Goal: Information Seeking & Learning: Learn about a topic

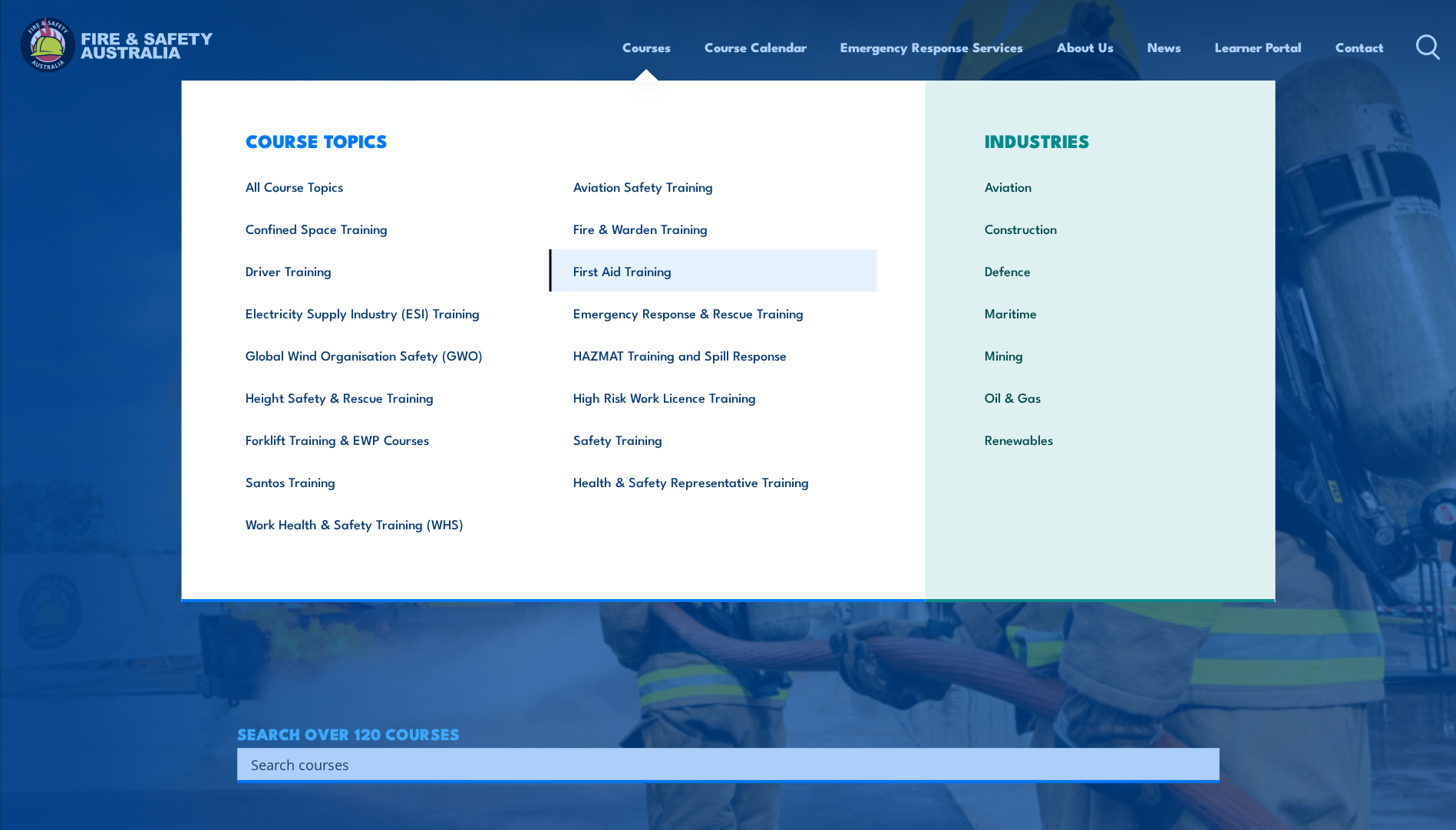
click at [617, 273] on link "First Aid Training" at bounding box center [713, 271] width 328 height 42
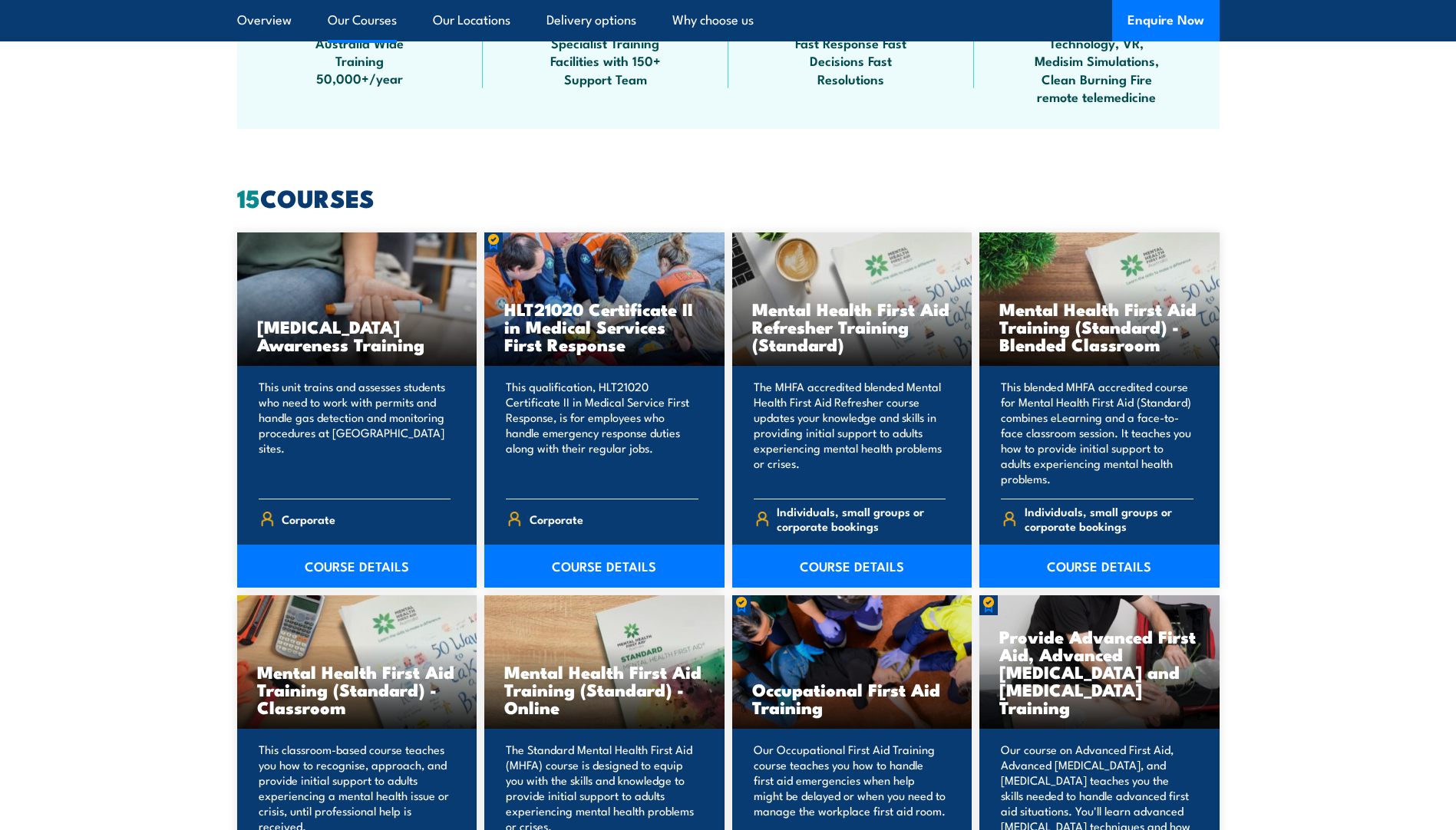
scroll to position [1074, 0]
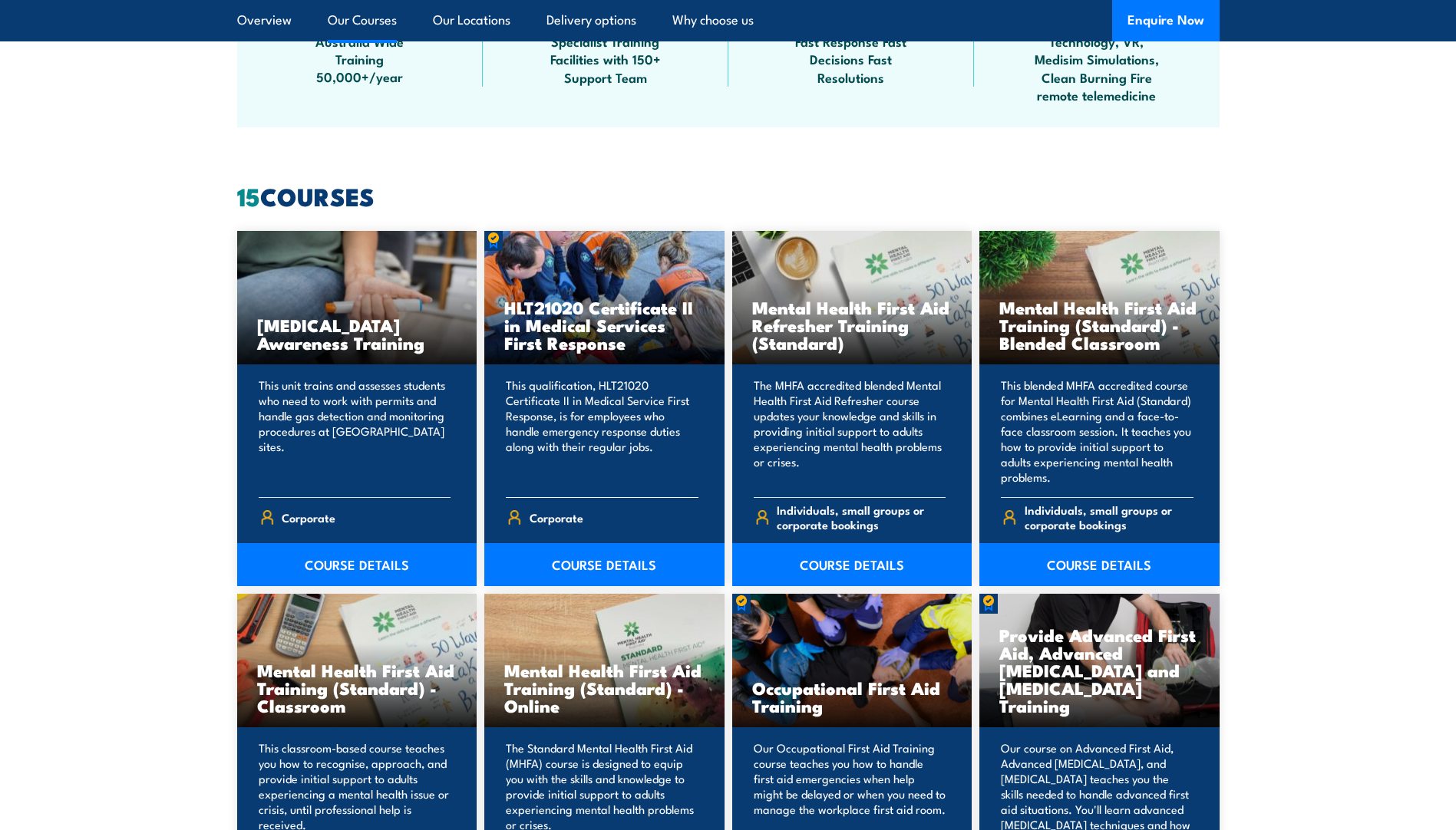
click at [619, 324] on h3 "HLT21020 Certificate II in Medical Services First Response" at bounding box center [604, 325] width 200 height 53
drag, startPoint x: 581, startPoint y: 564, endPoint x: 613, endPoint y: 542, distance: 38.8
click at [581, 564] on link "COURSE DETAILS" at bounding box center [604, 564] width 240 height 43
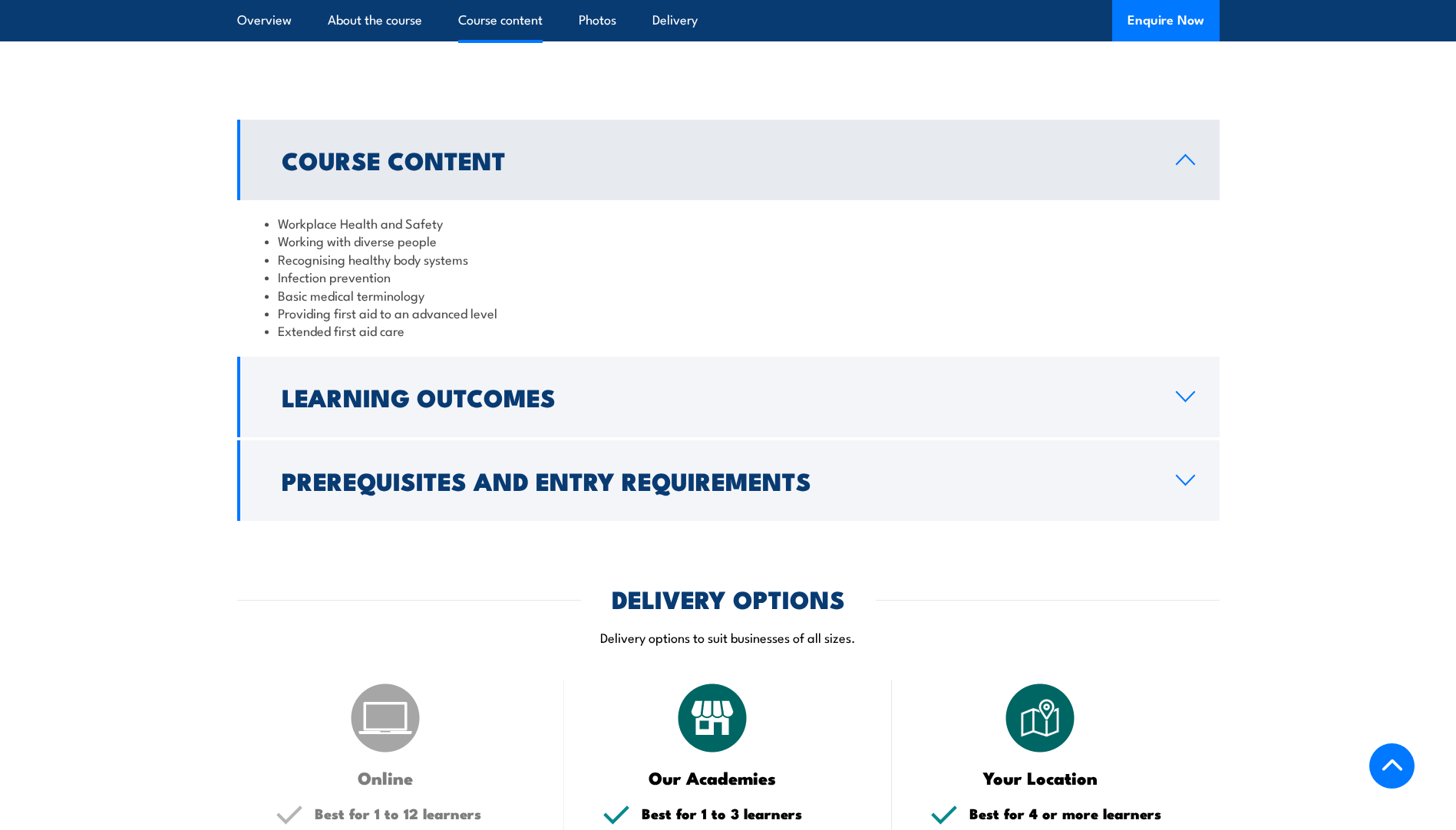
scroll to position [1304, 0]
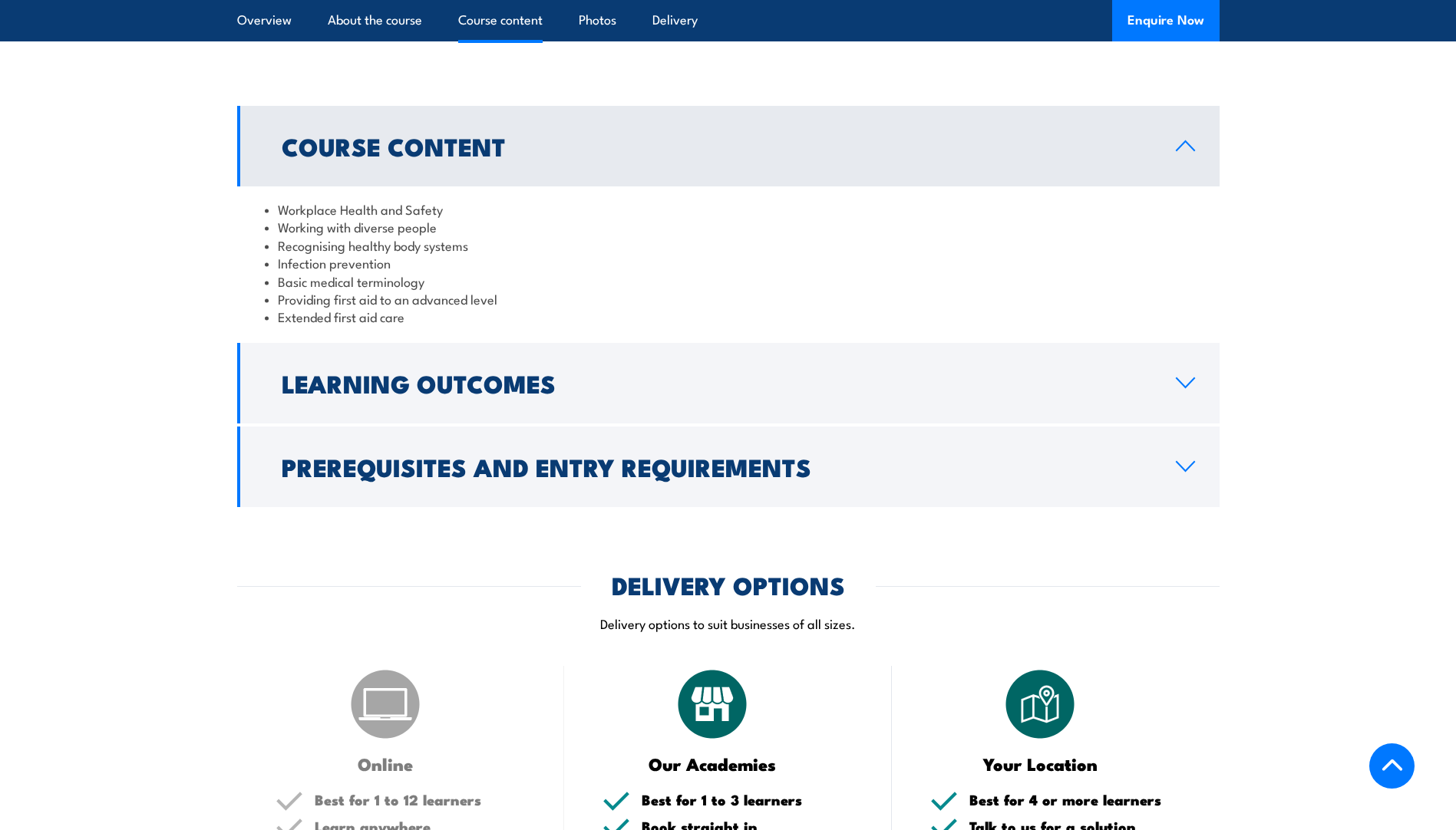
click at [1132, 423] on link "Learning Outcomes" at bounding box center [728, 383] width 982 height 81
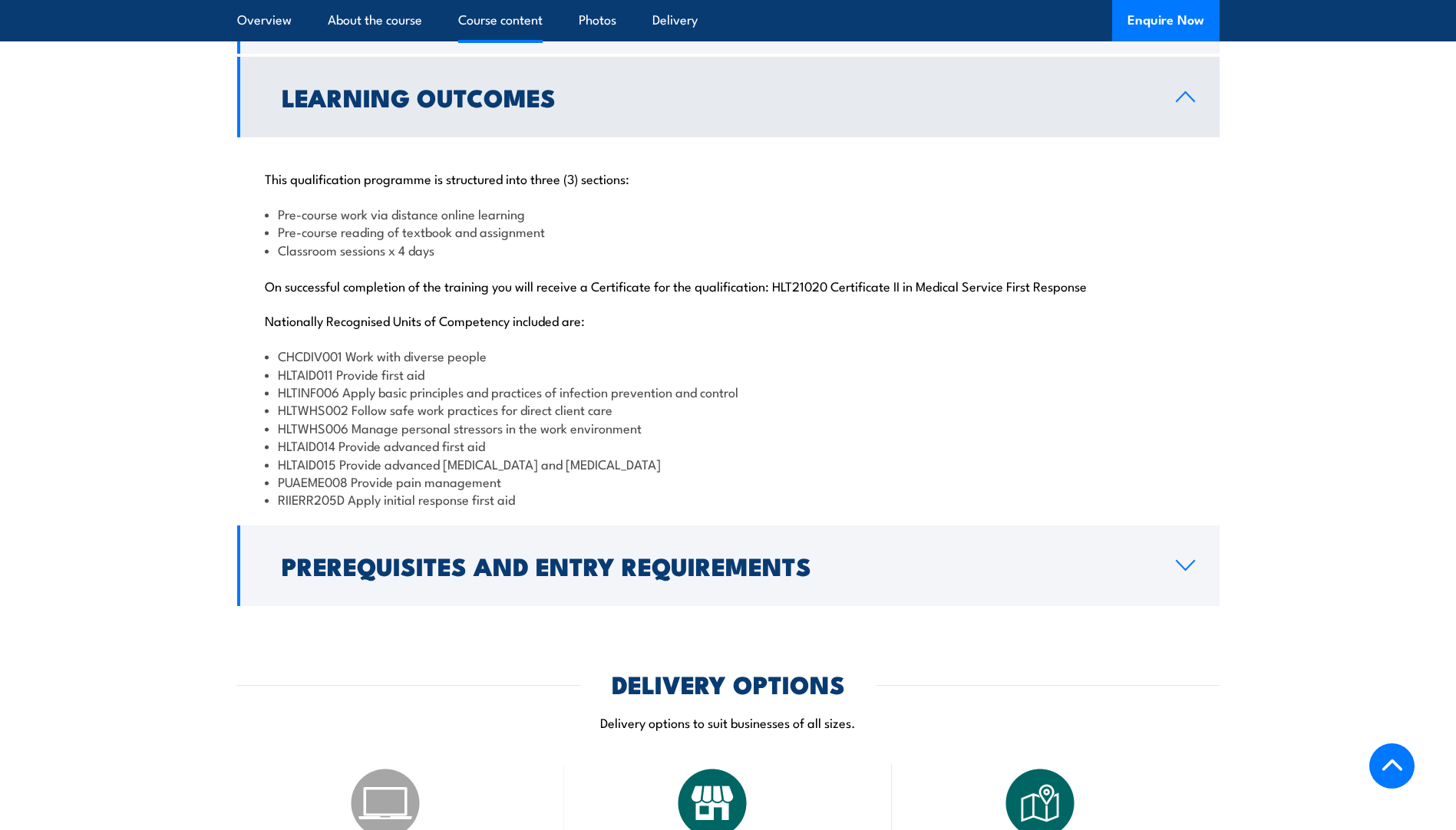
scroll to position [1458, 0]
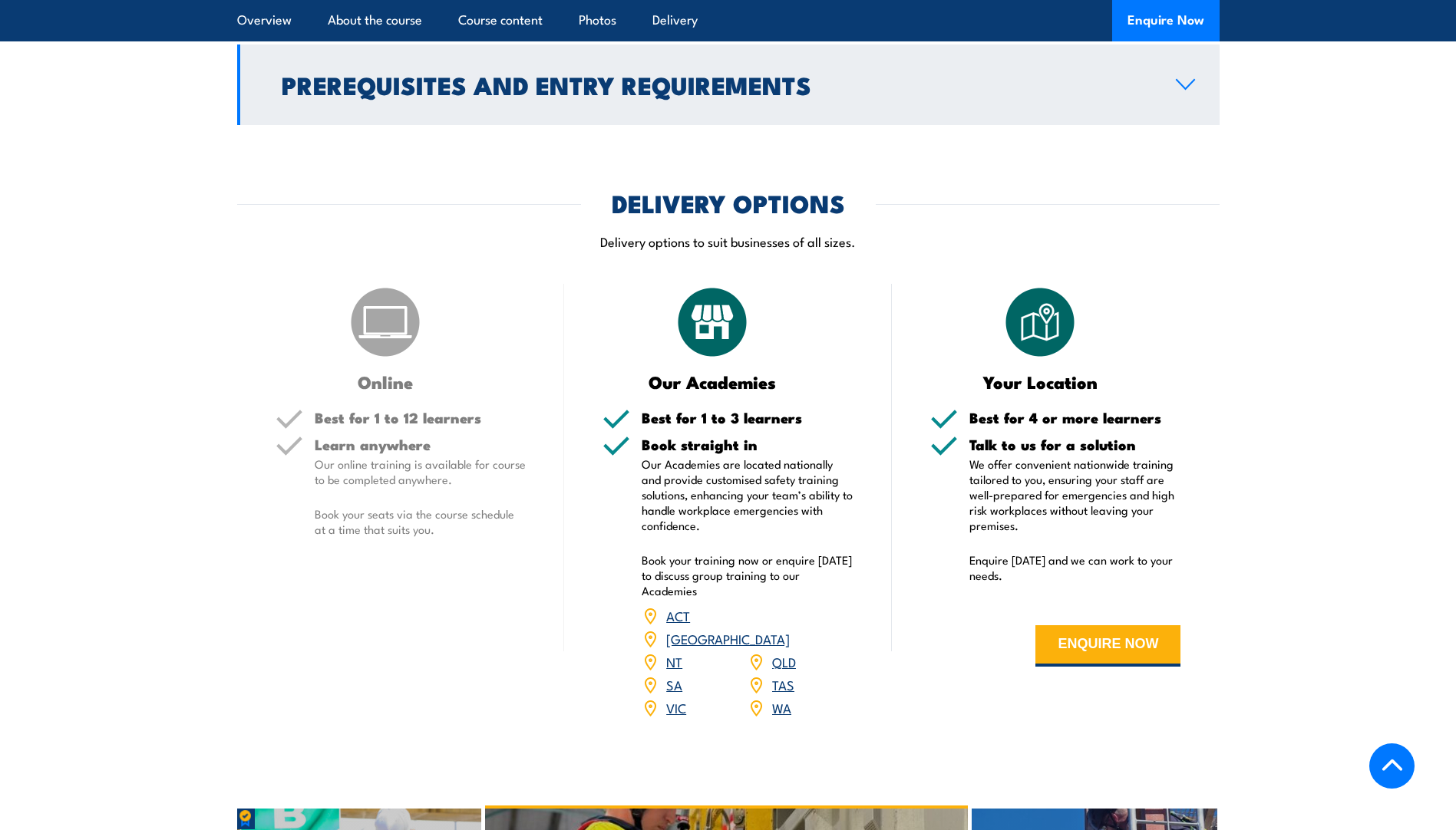
click at [1174, 125] on link "Prerequisites and Entry Requirements" at bounding box center [728, 84] width 982 height 81
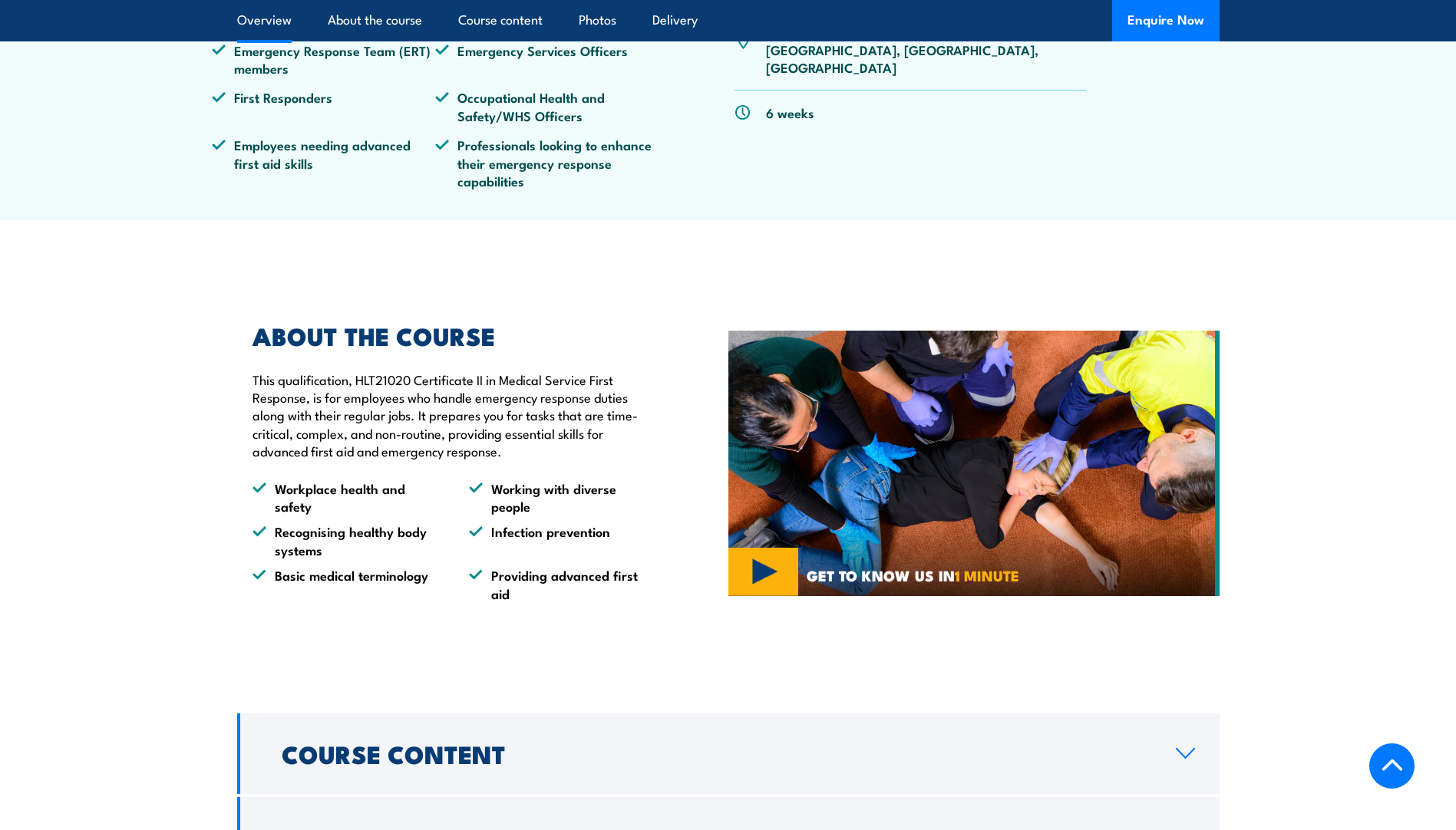
scroll to position [1157, 0]
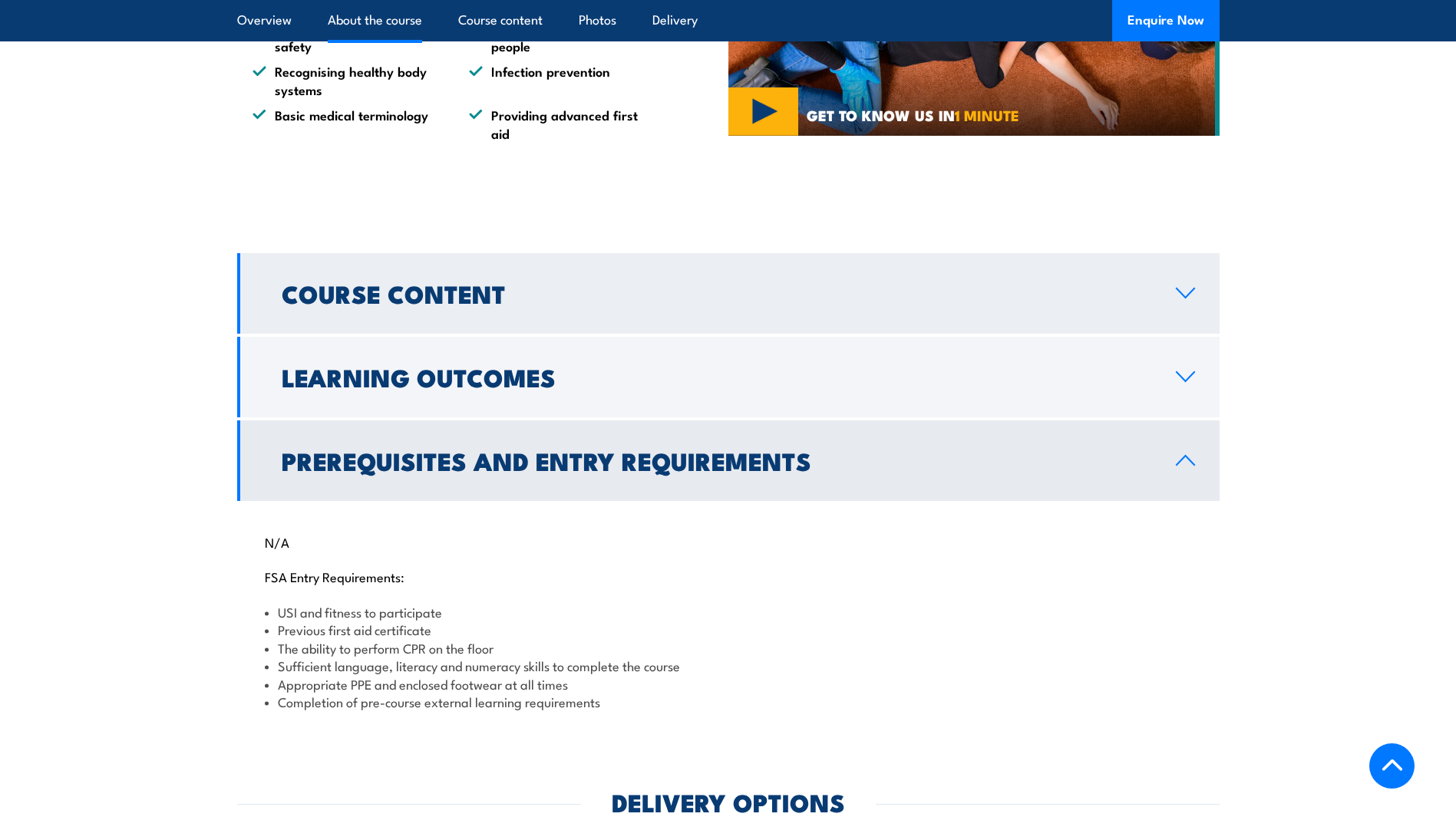
click at [1146, 334] on link "Course Content" at bounding box center [728, 293] width 982 height 81
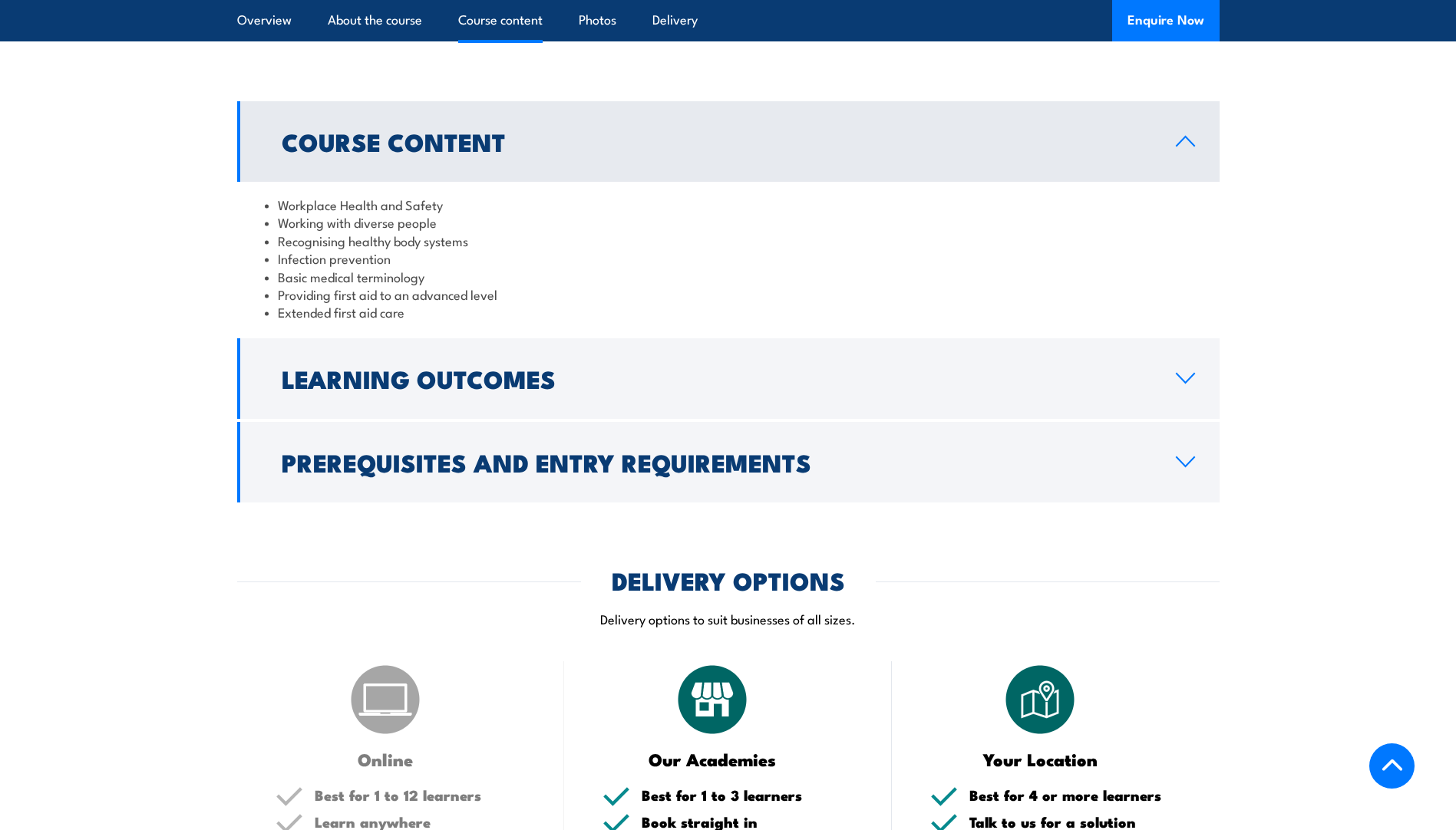
scroll to position [1310, 0]
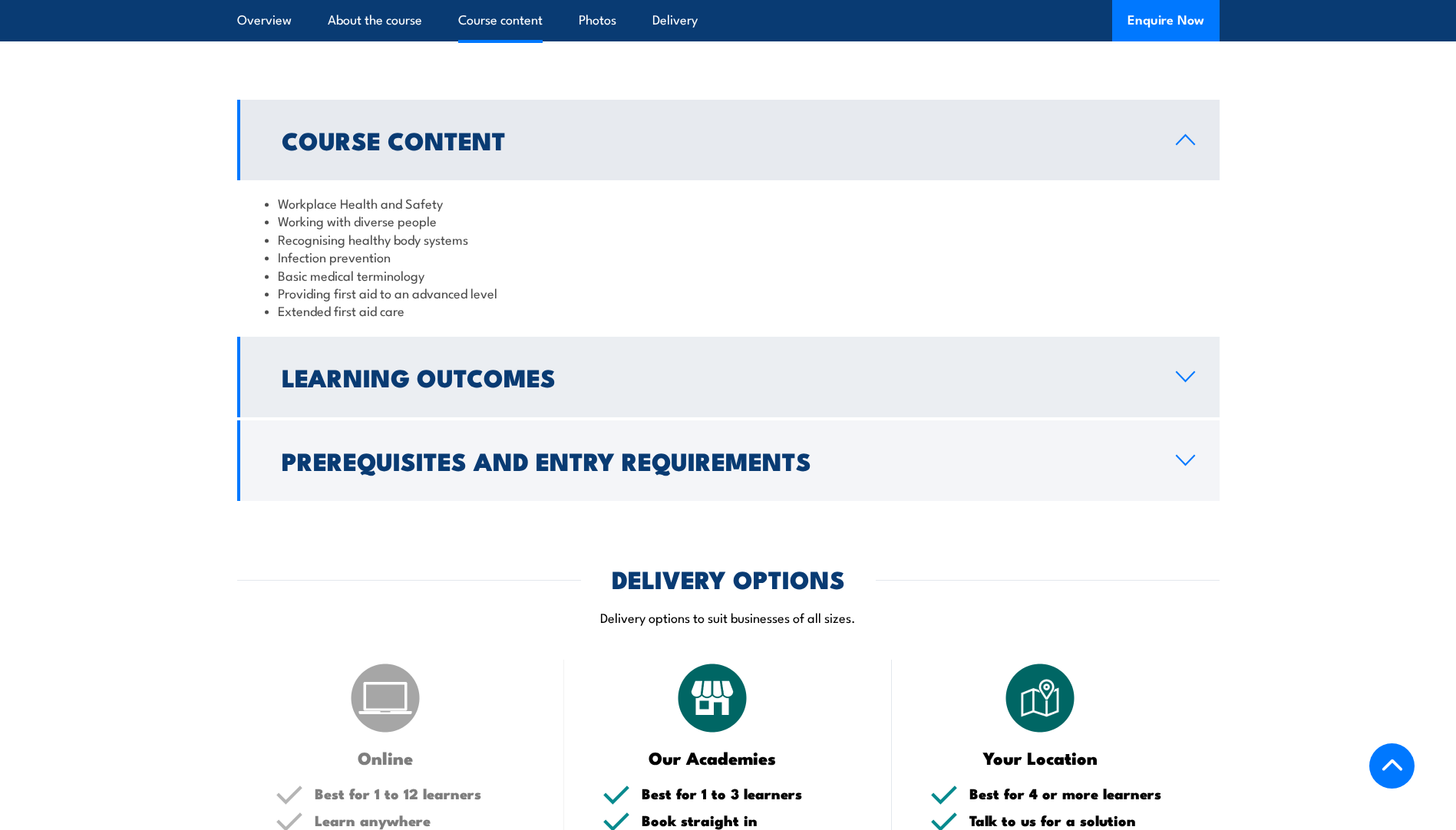
click at [1026, 418] on link "Learning Outcomes" at bounding box center [728, 377] width 982 height 81
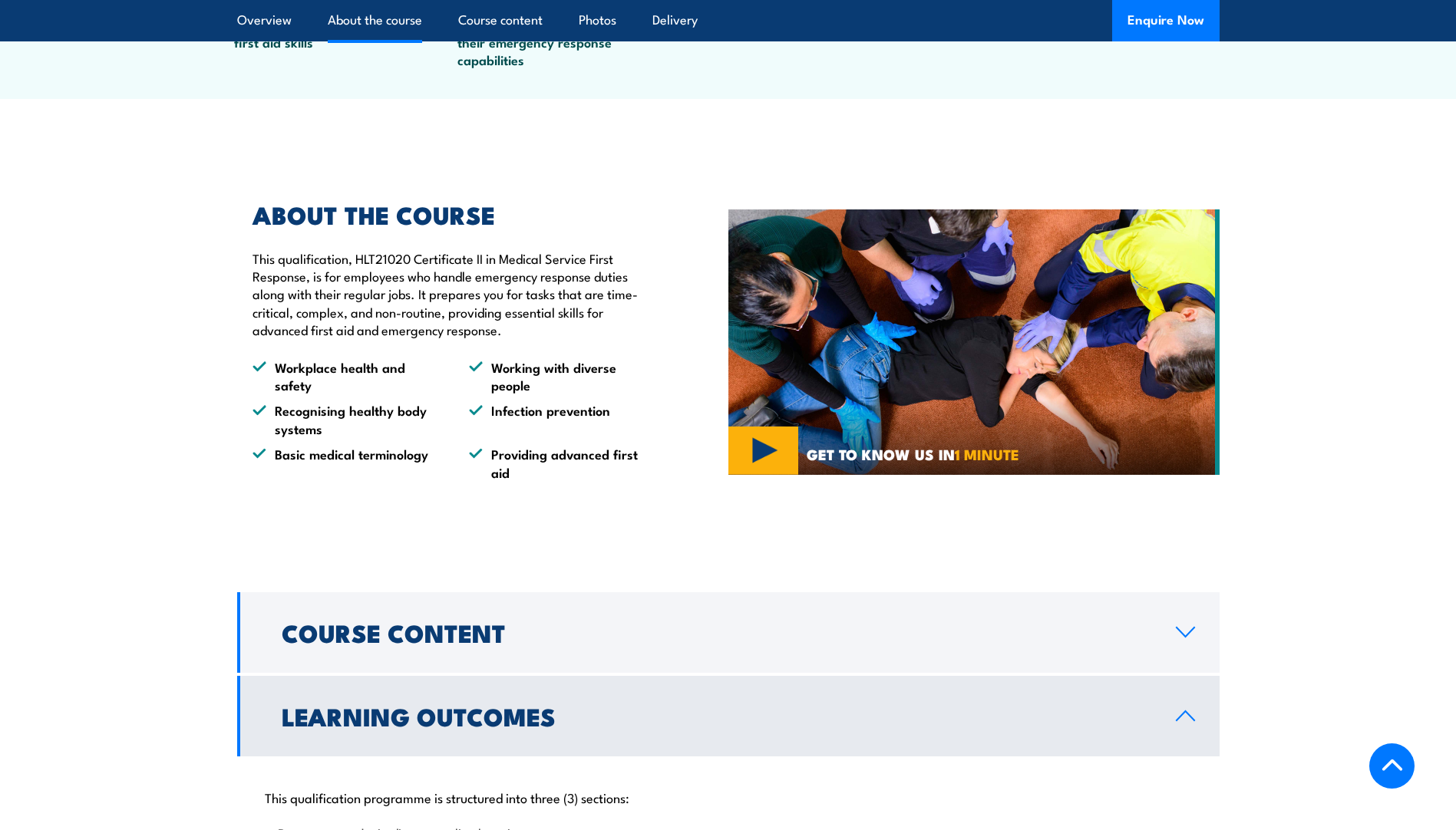
scroll to position [844, 0]
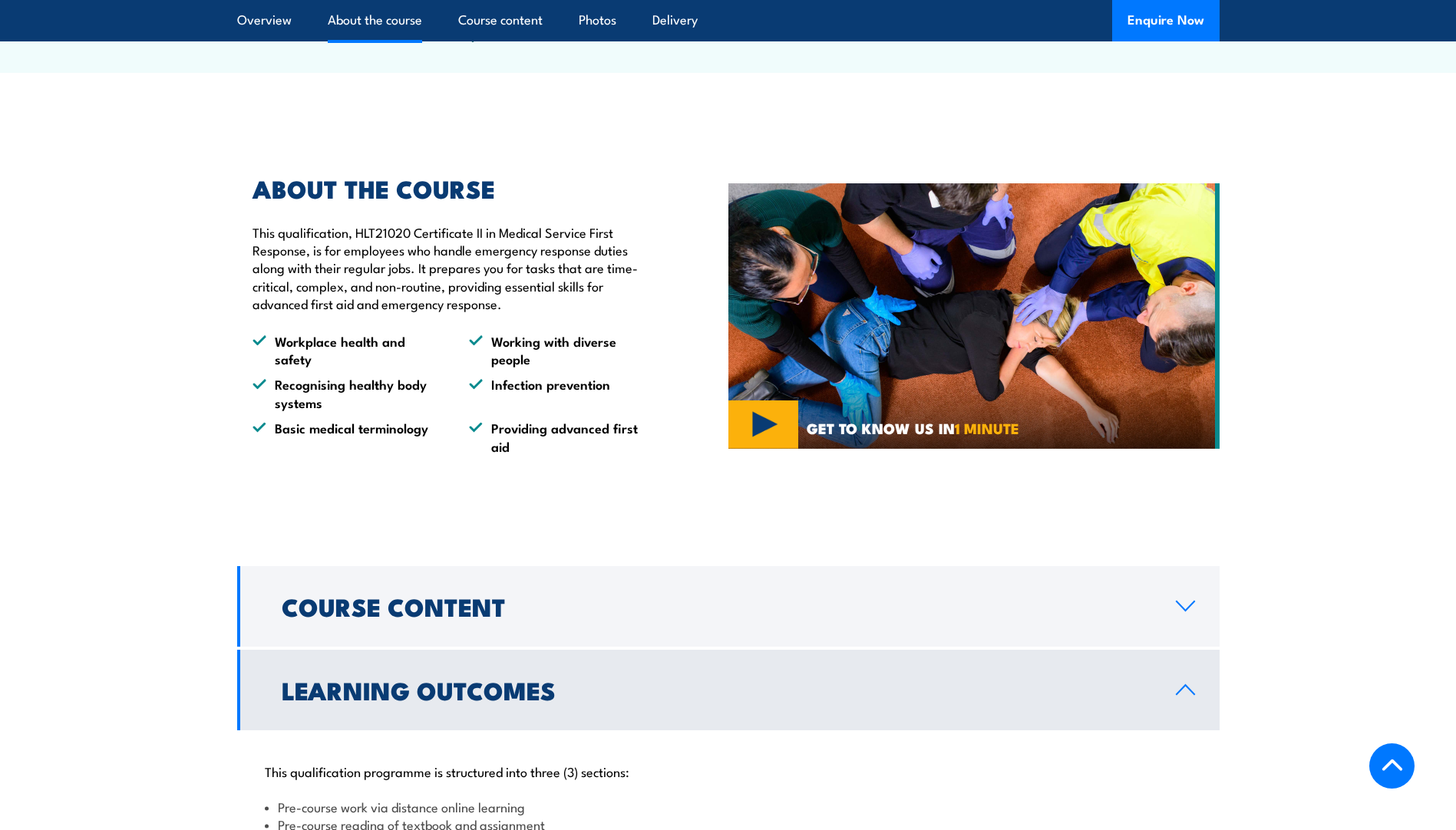
click at [779, 449] on img at bounding box center [974, 316] width 492 height 266
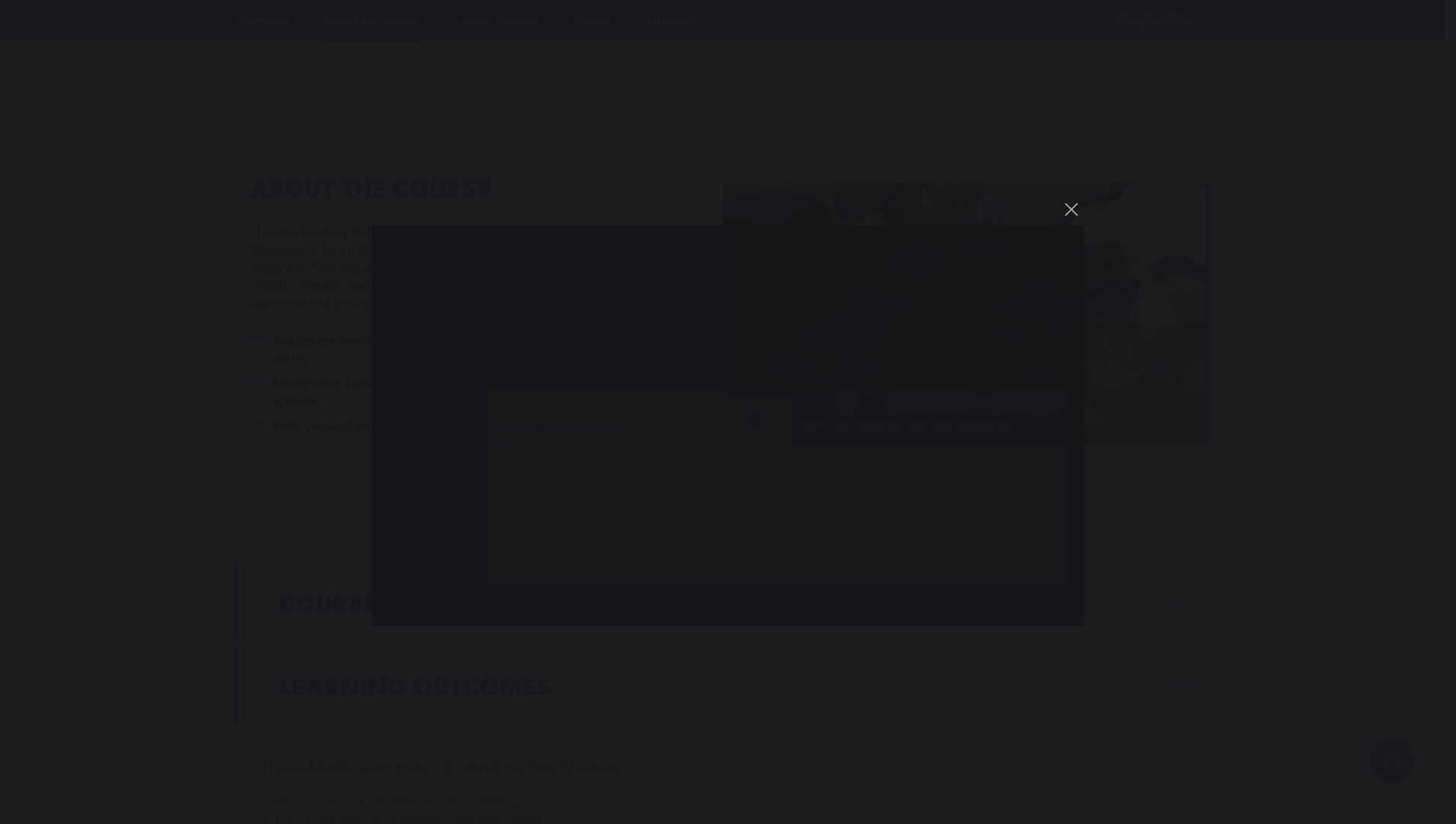
click at [1283, 584] on div "You can close this modal content with the ESC key" at bounding box center [728, 412] width 1456 height 824
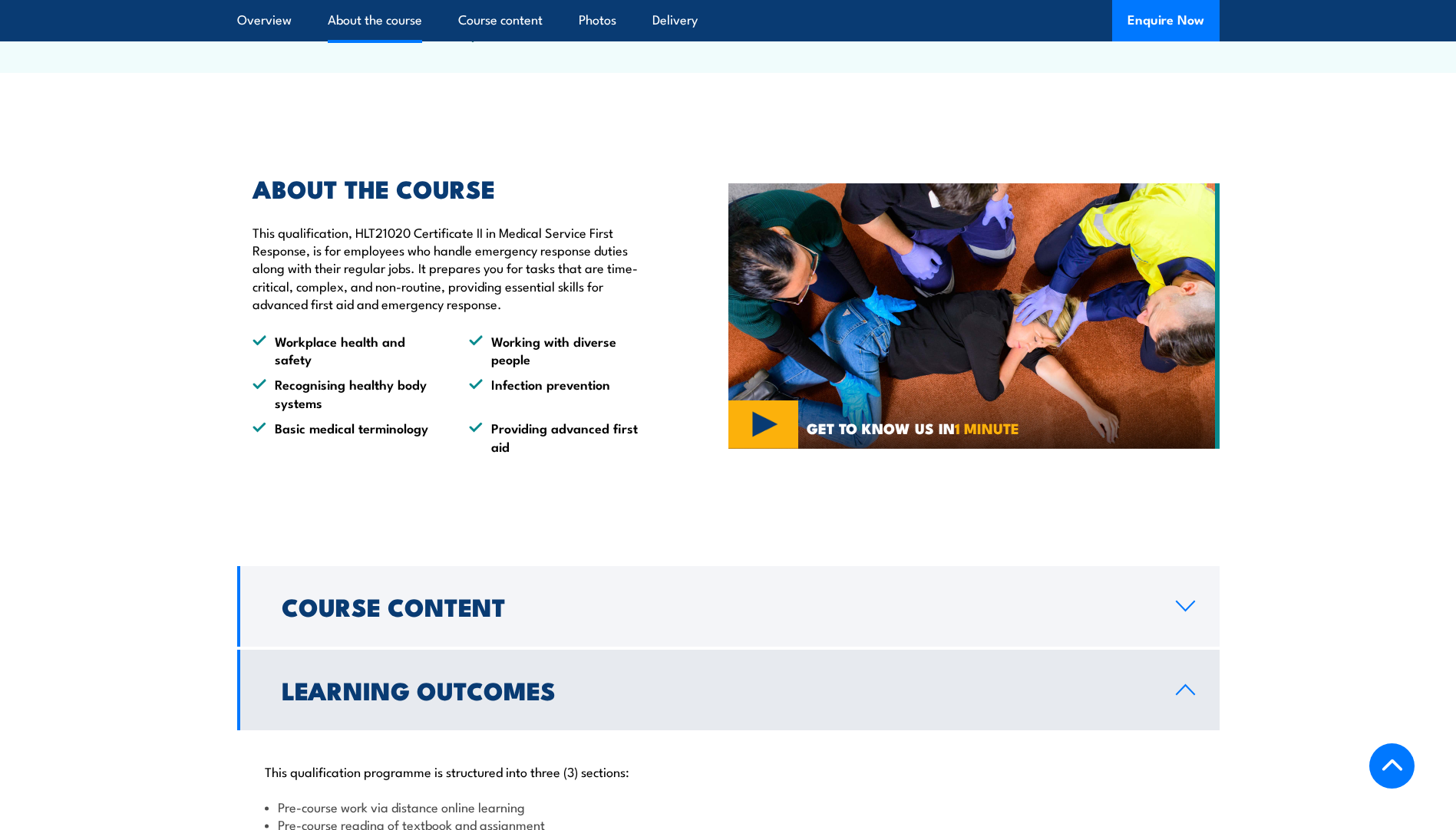
click at [756, 449] on img at bounding box center [974, 316] width 492 height 266
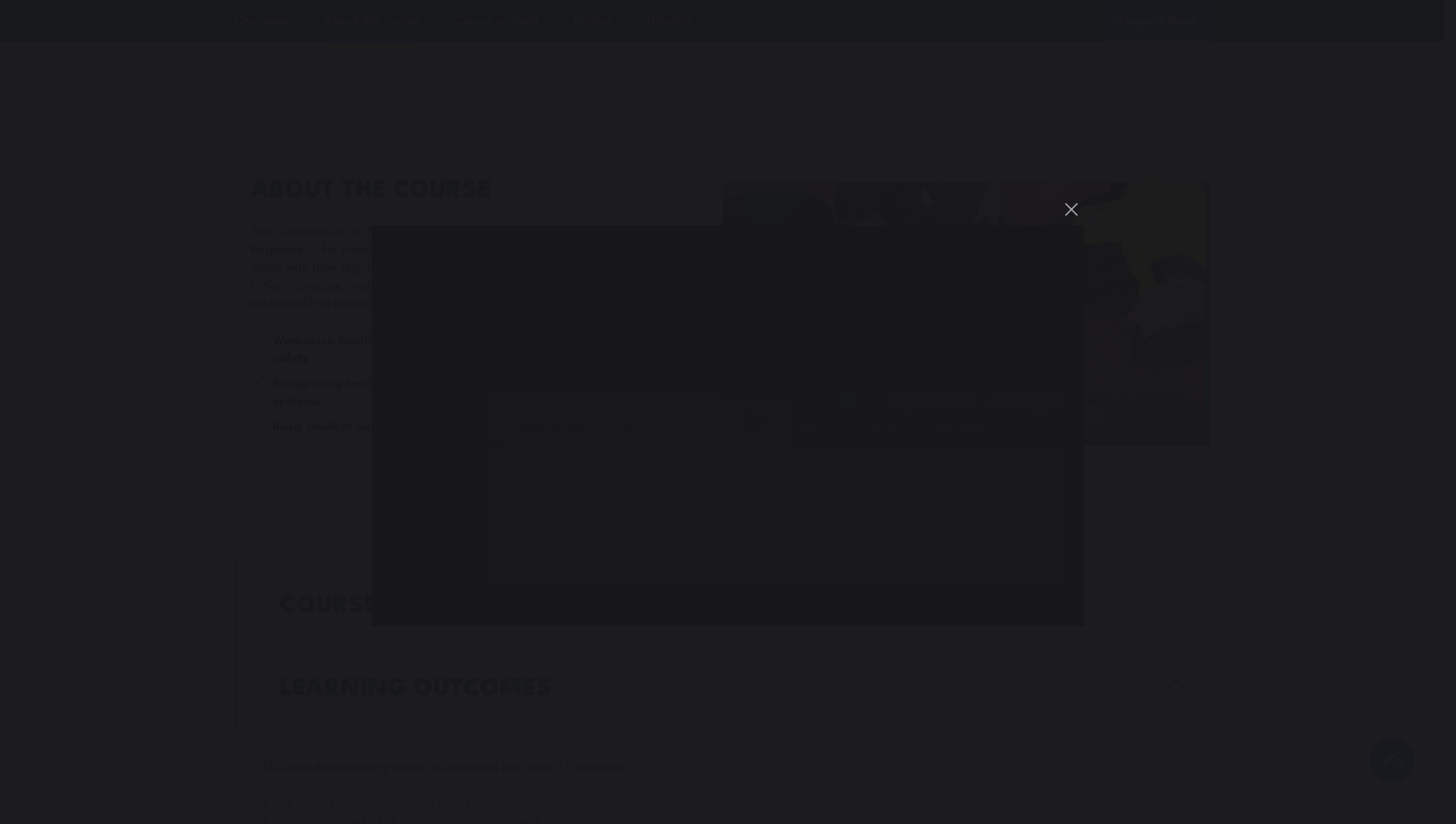
click at [975, 132] on div "You can close this modal content with the ESC key" at bounding box center [728, 412] width 1456 height 824
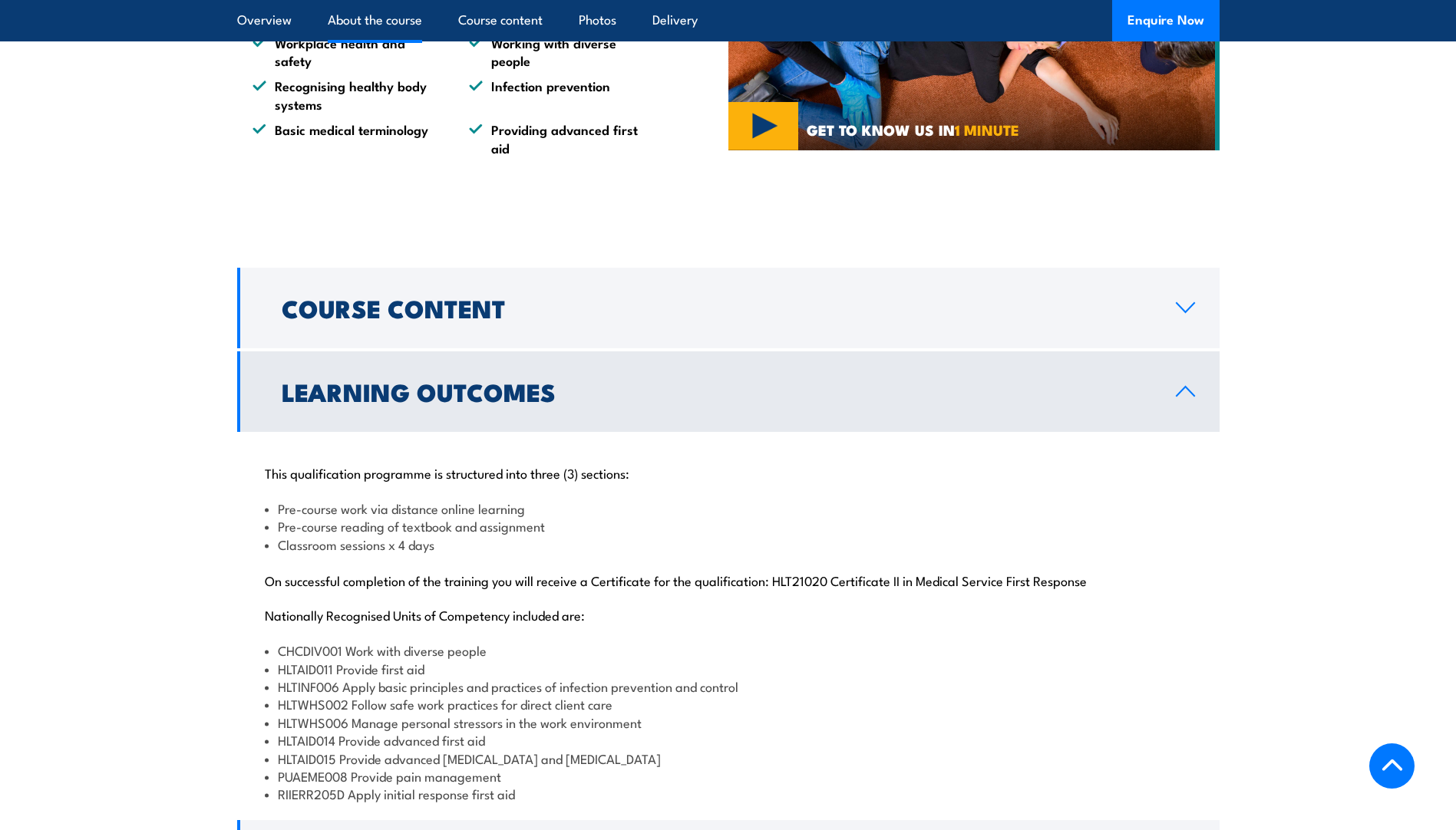
scroll to position [1151, 0]
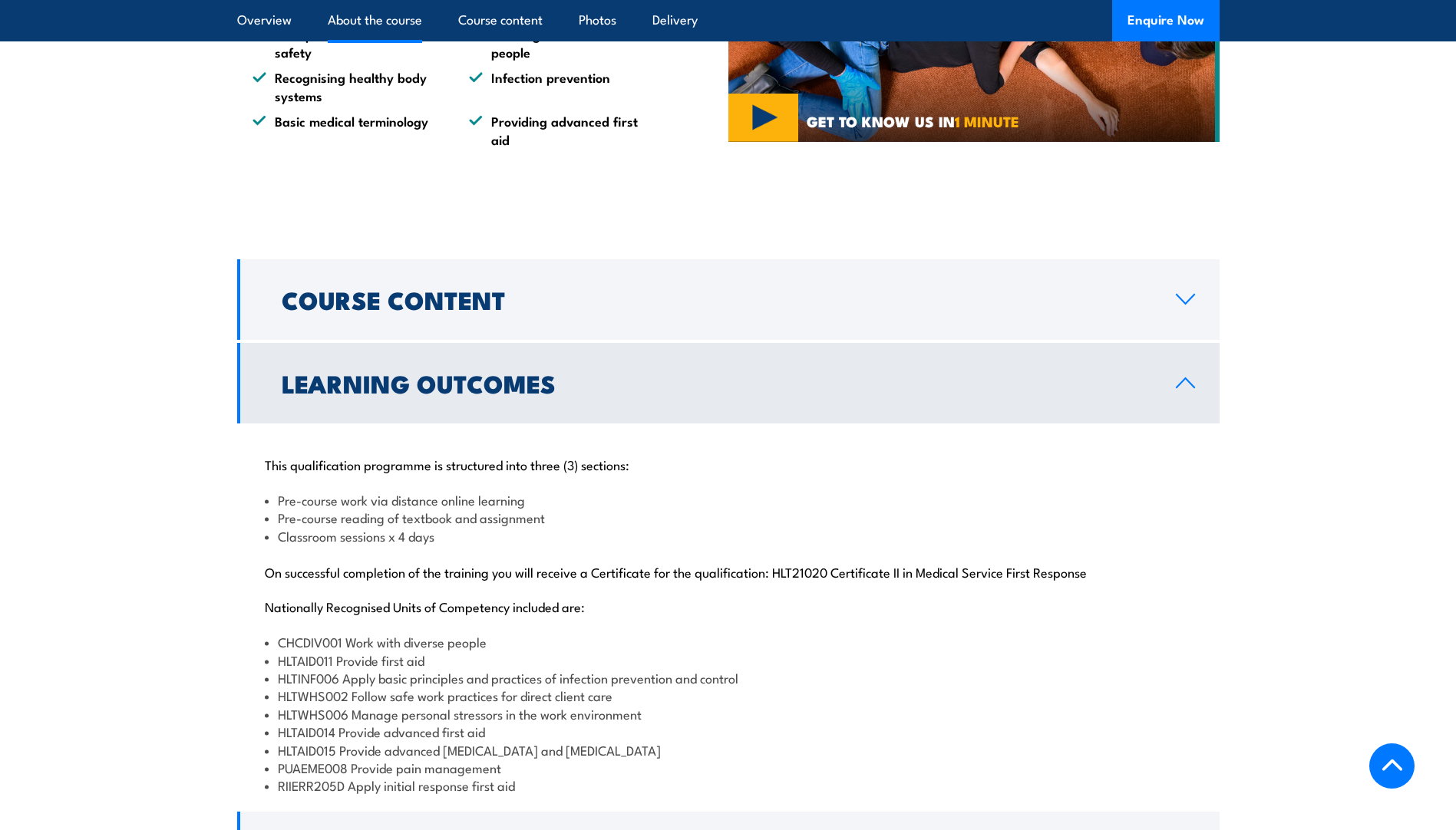
click at [786, 473] on div "This qualification programme is structured into three (3) sections: Pre-course …" at bounding box center [728, 616] width 982 height 385
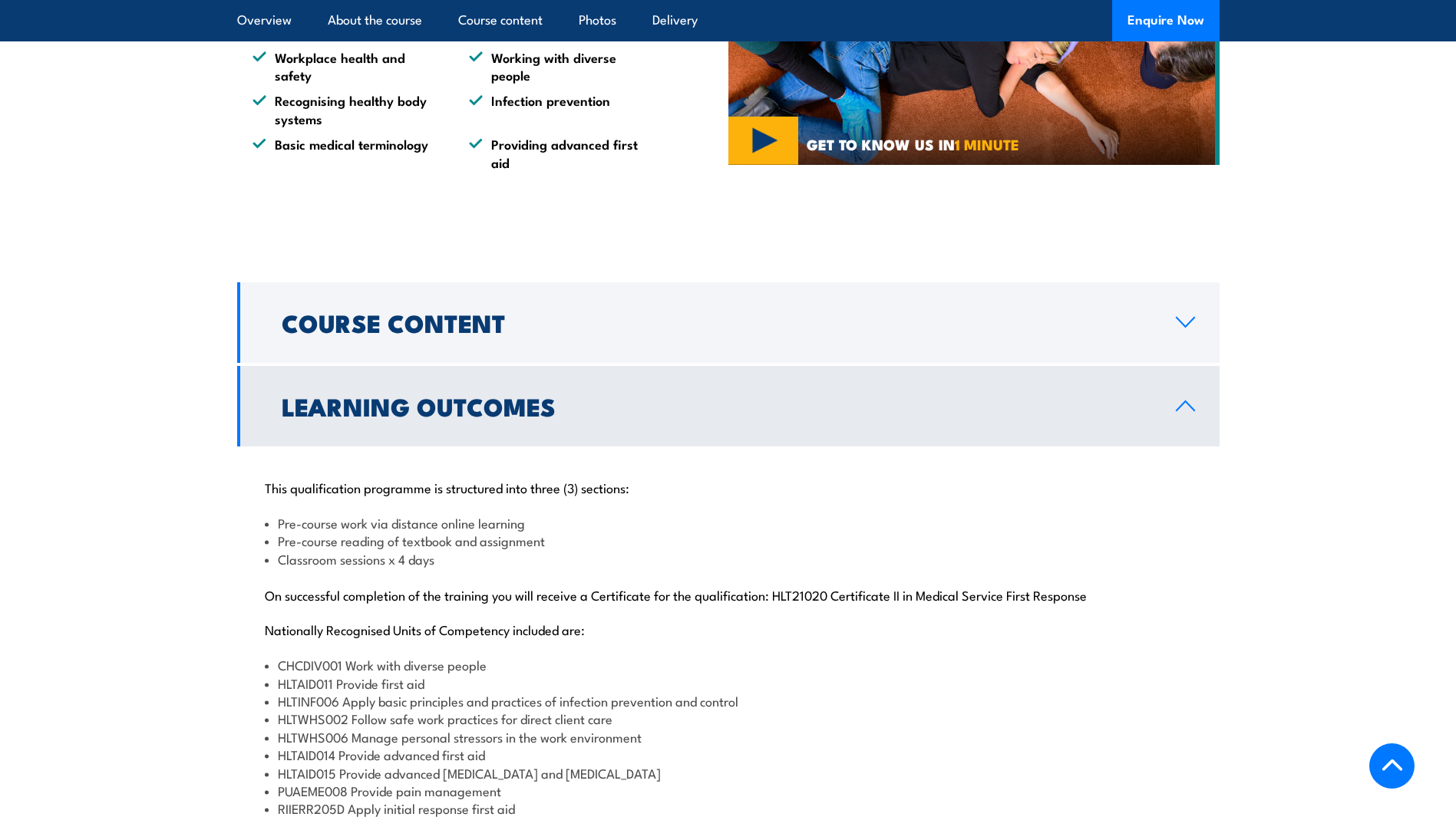
scroll to position [1228, 0]
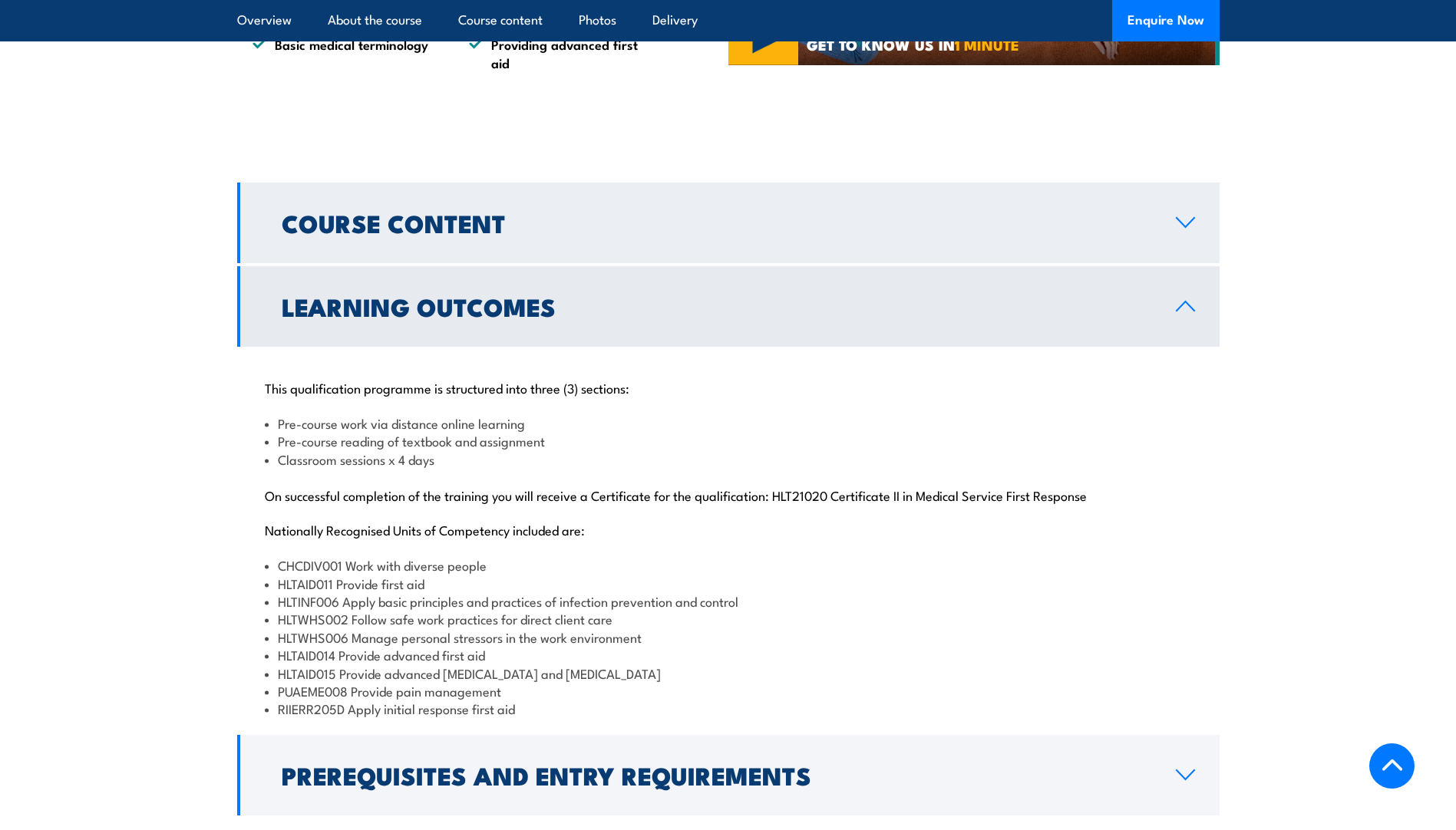
click at [616, 233] on h2 "Course Content" at bounding box center [717, 222] width 869 height 21
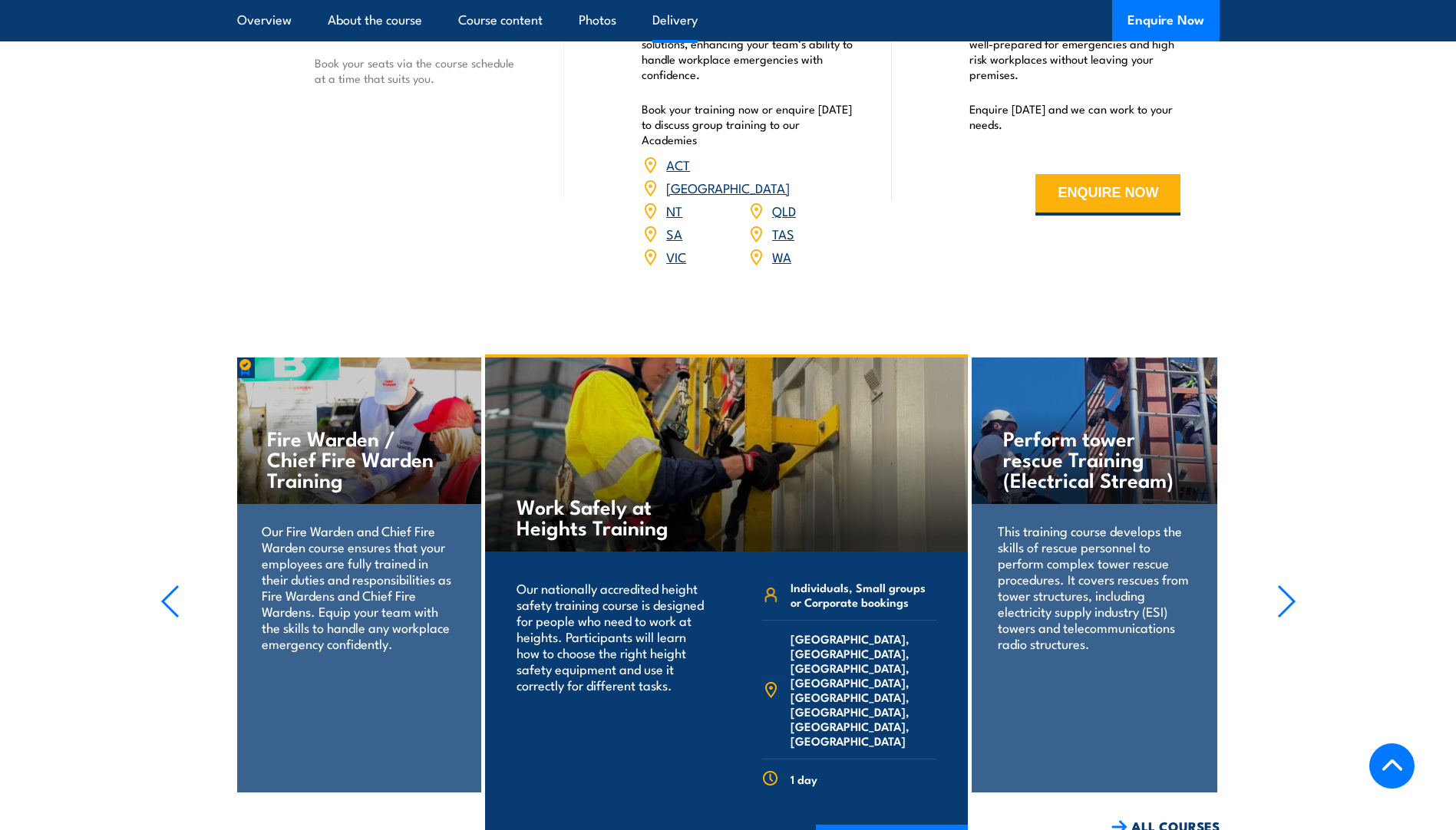
scroll to position [1918, 0]
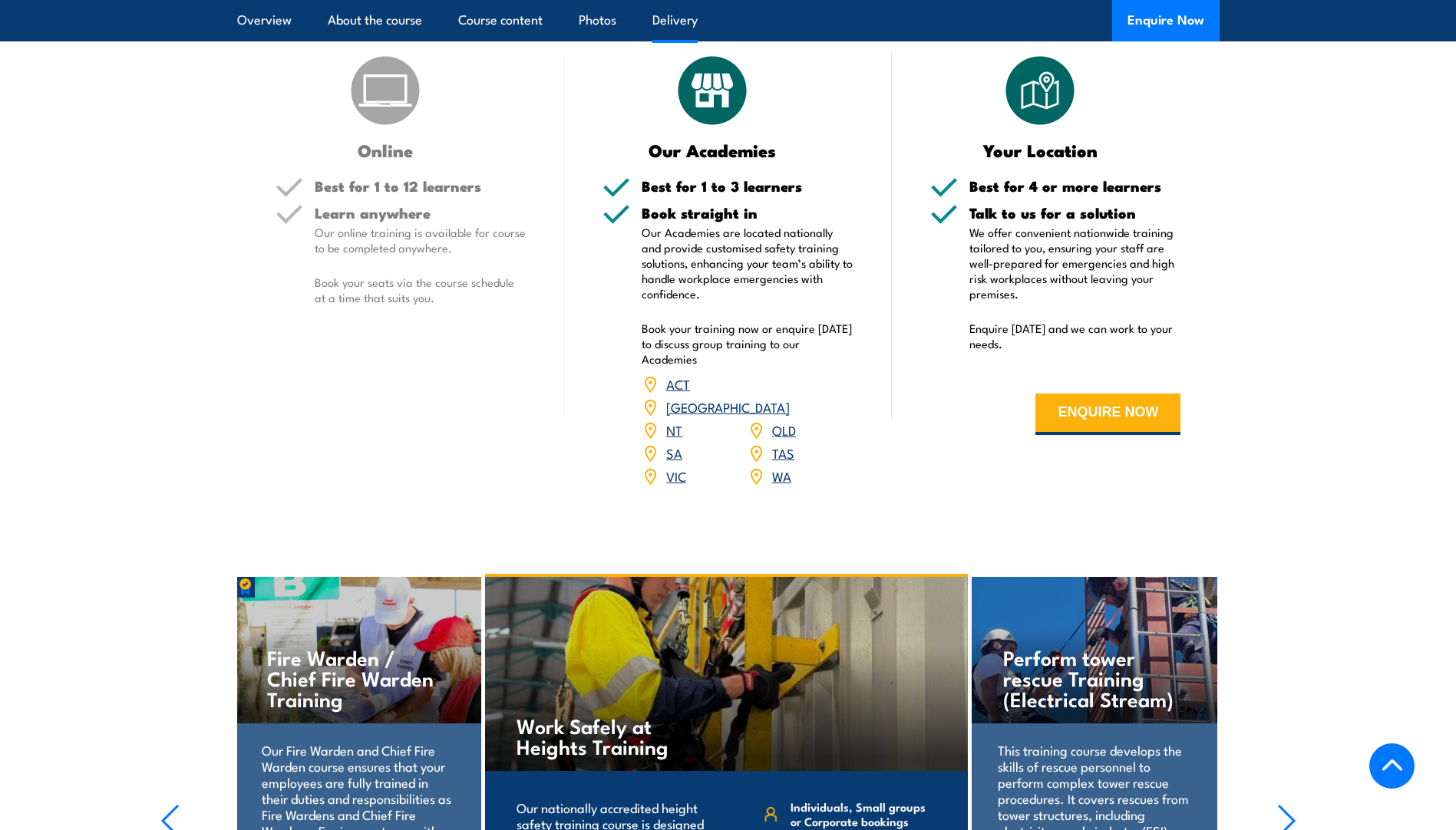
click at [787, 462] on link "TAS" at bounding box center [784, 453] width 22 height 19
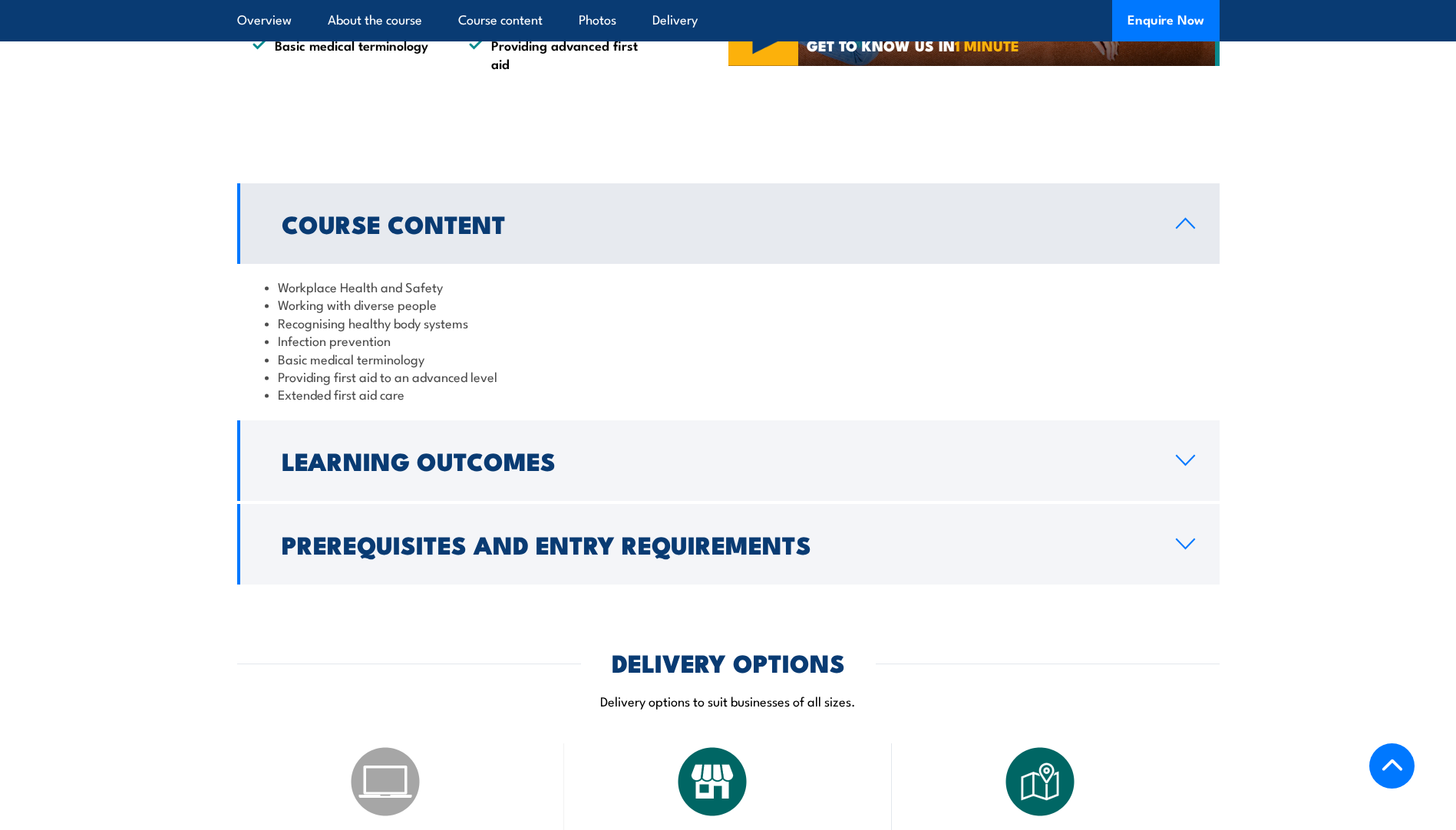
scroll to position [1228, 0]
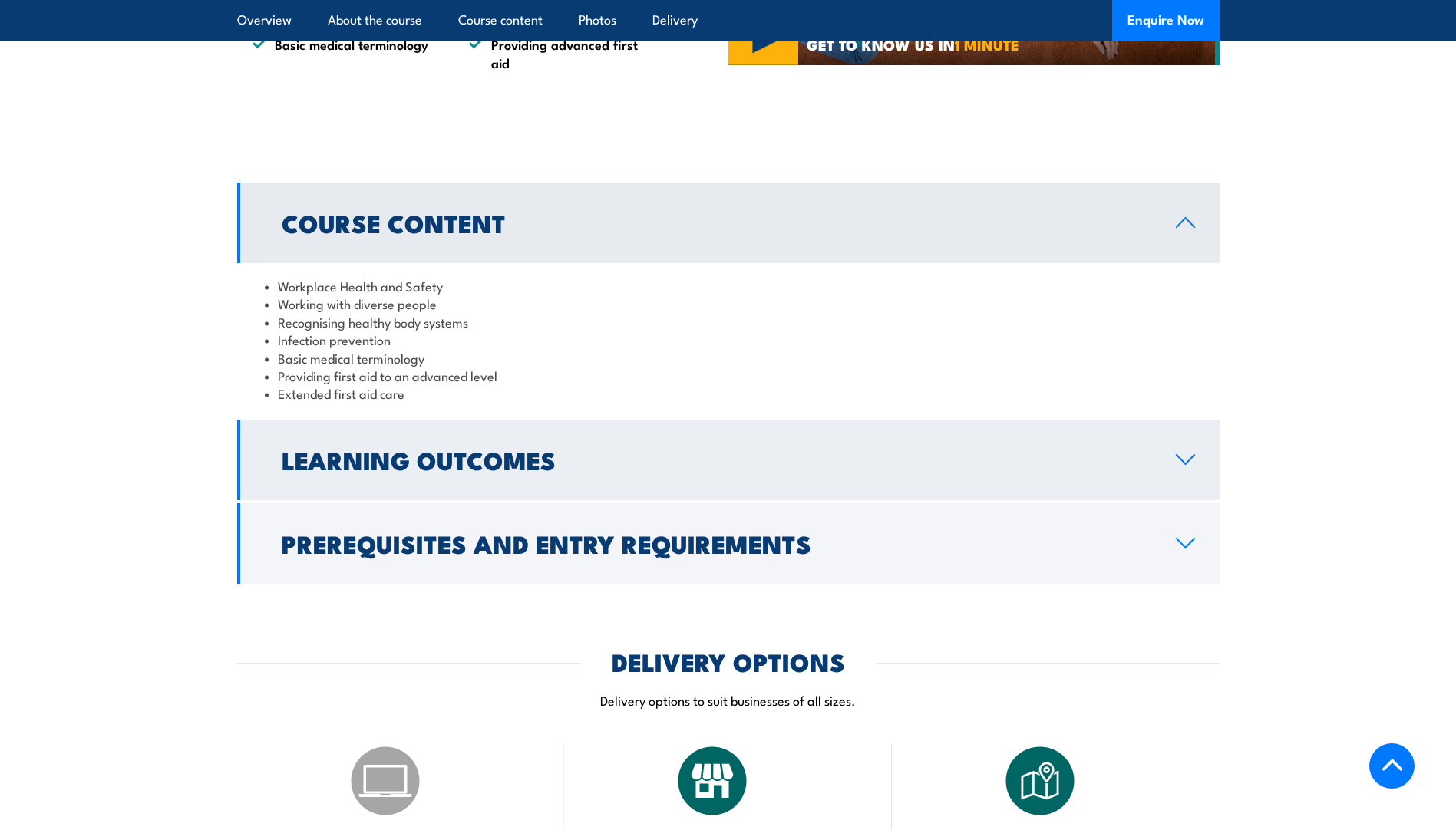
click at [1169, 487] on link "Learning Outcomes" at bounding box center [728, 460] width 982 height 81
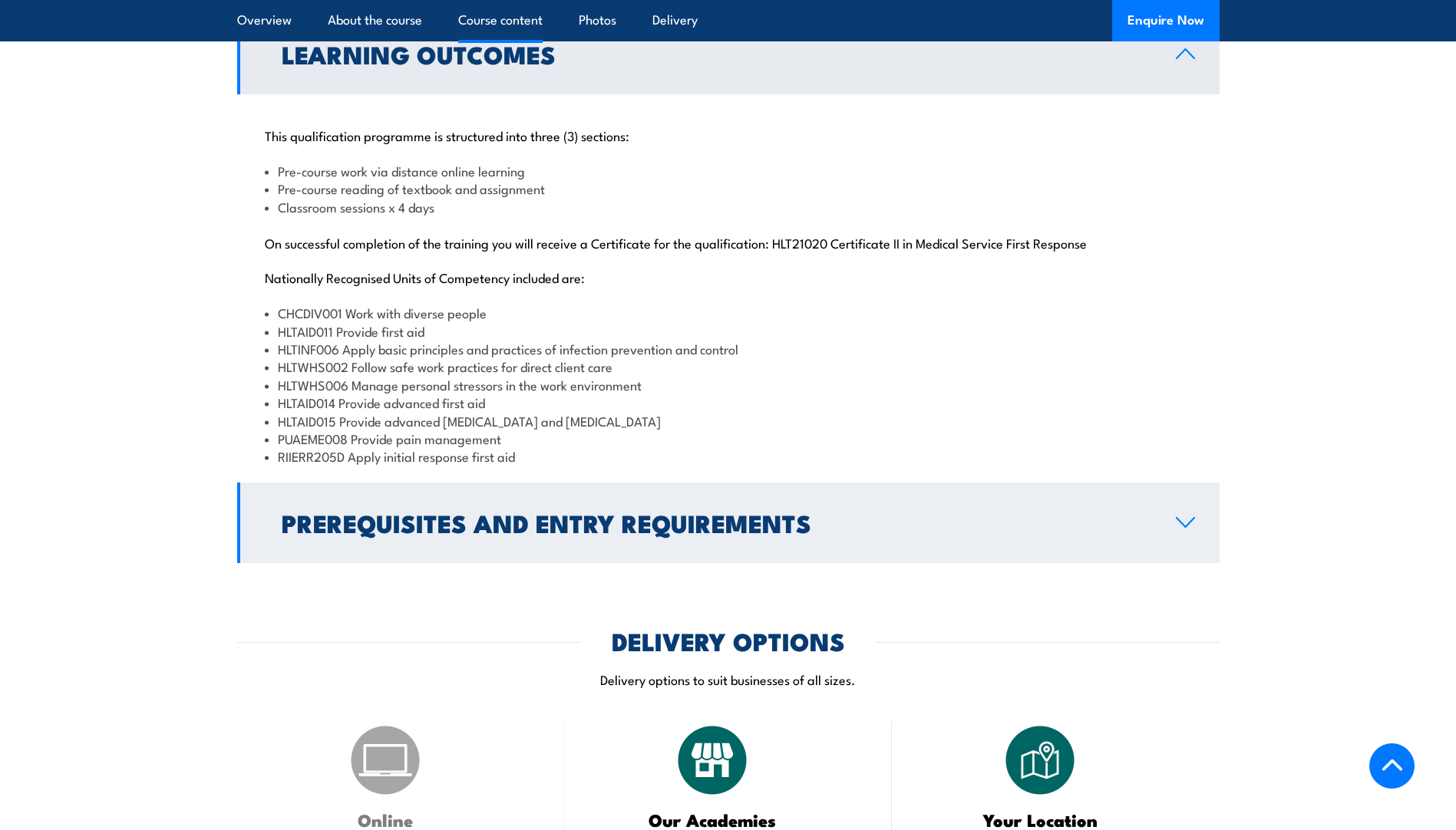
scroll to position [1458, 0]
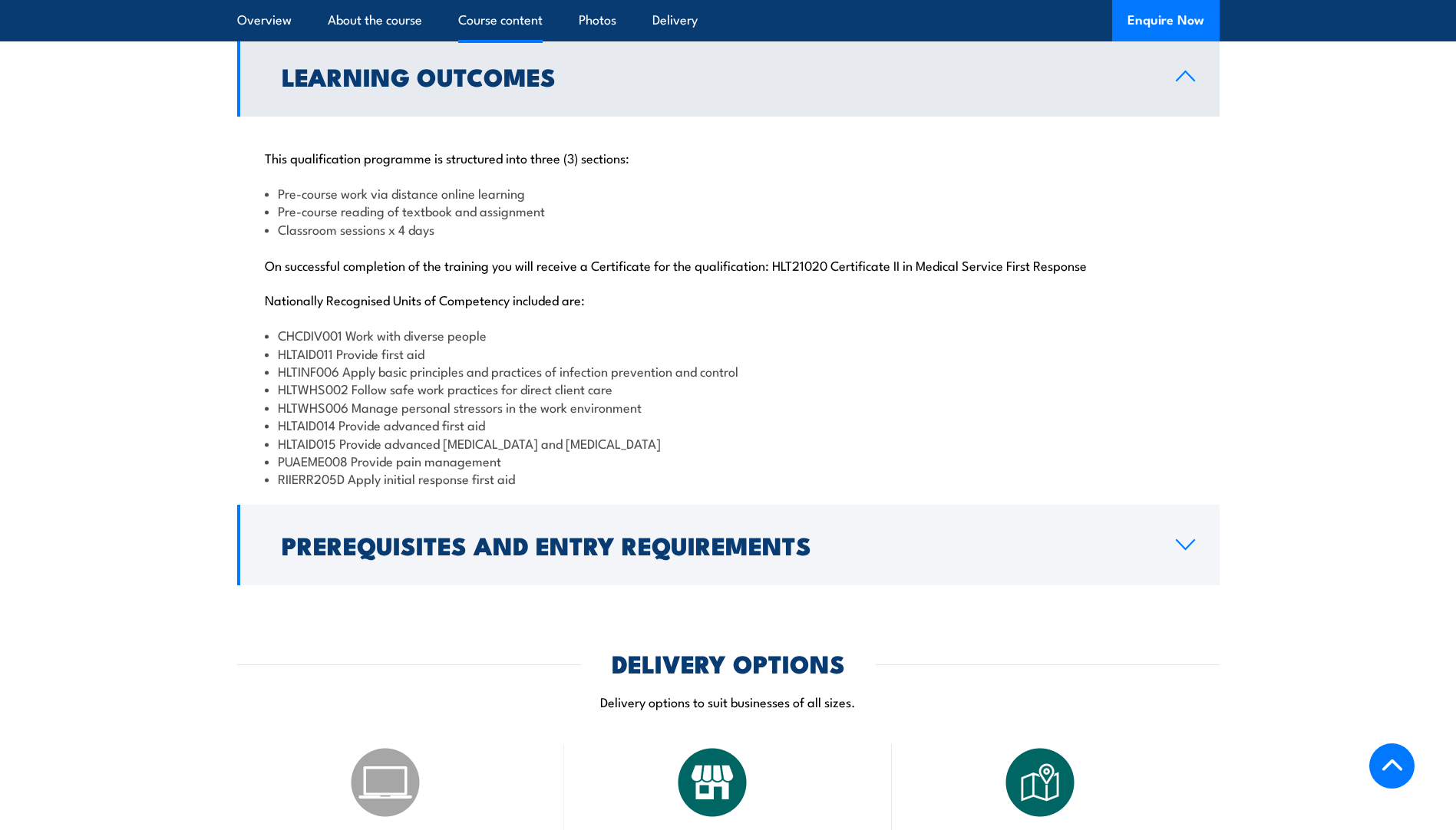
click at [526, 272] on p "On successful completion of the training you will receive a Certificate for the…" at bounding box center [728, 265] width 927 height 15
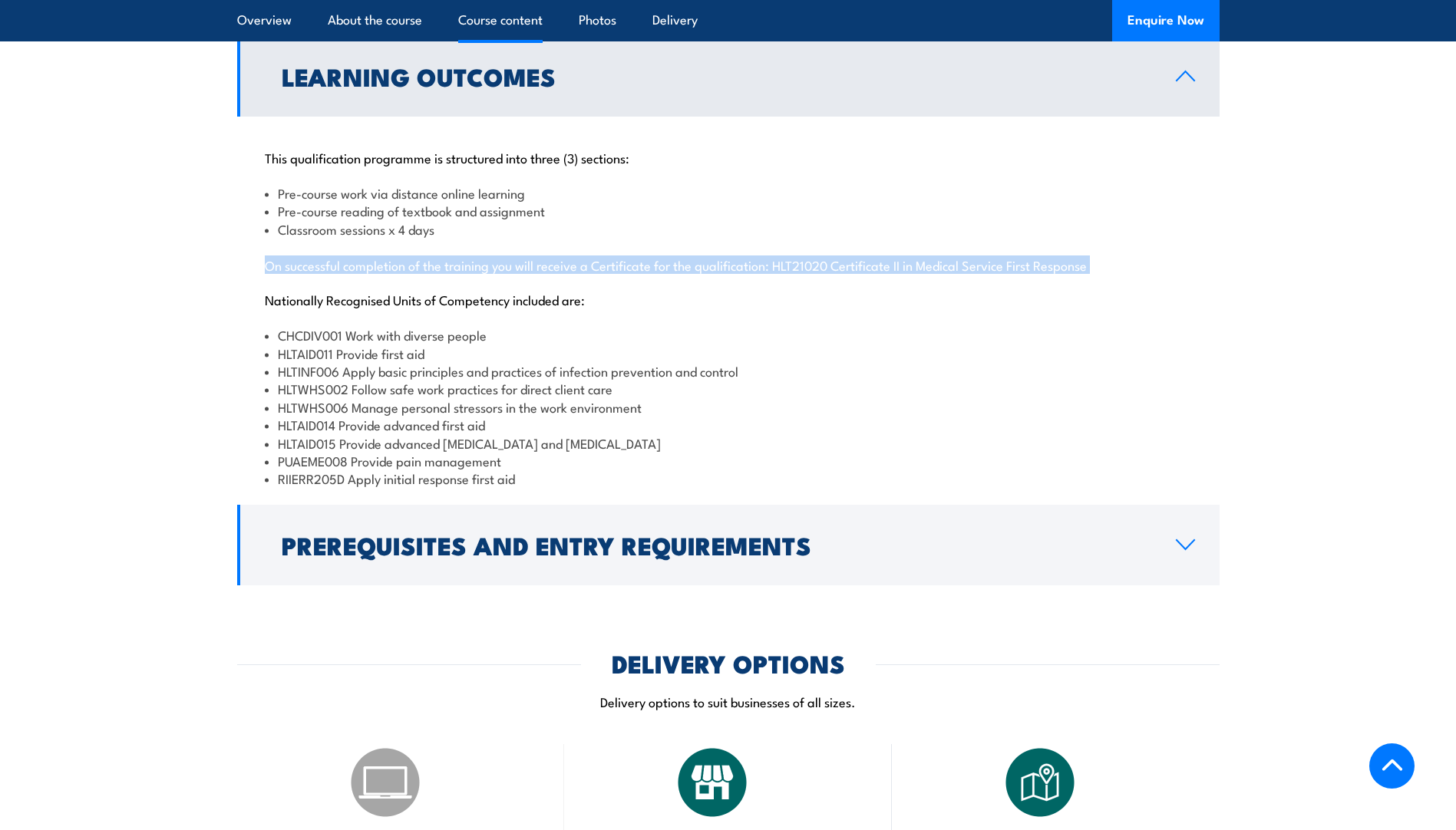
click at [526, 272] on p "On successful completion of the training you will receive a Certificate for the…" at bounding box center [728, 265] width 927 height 15
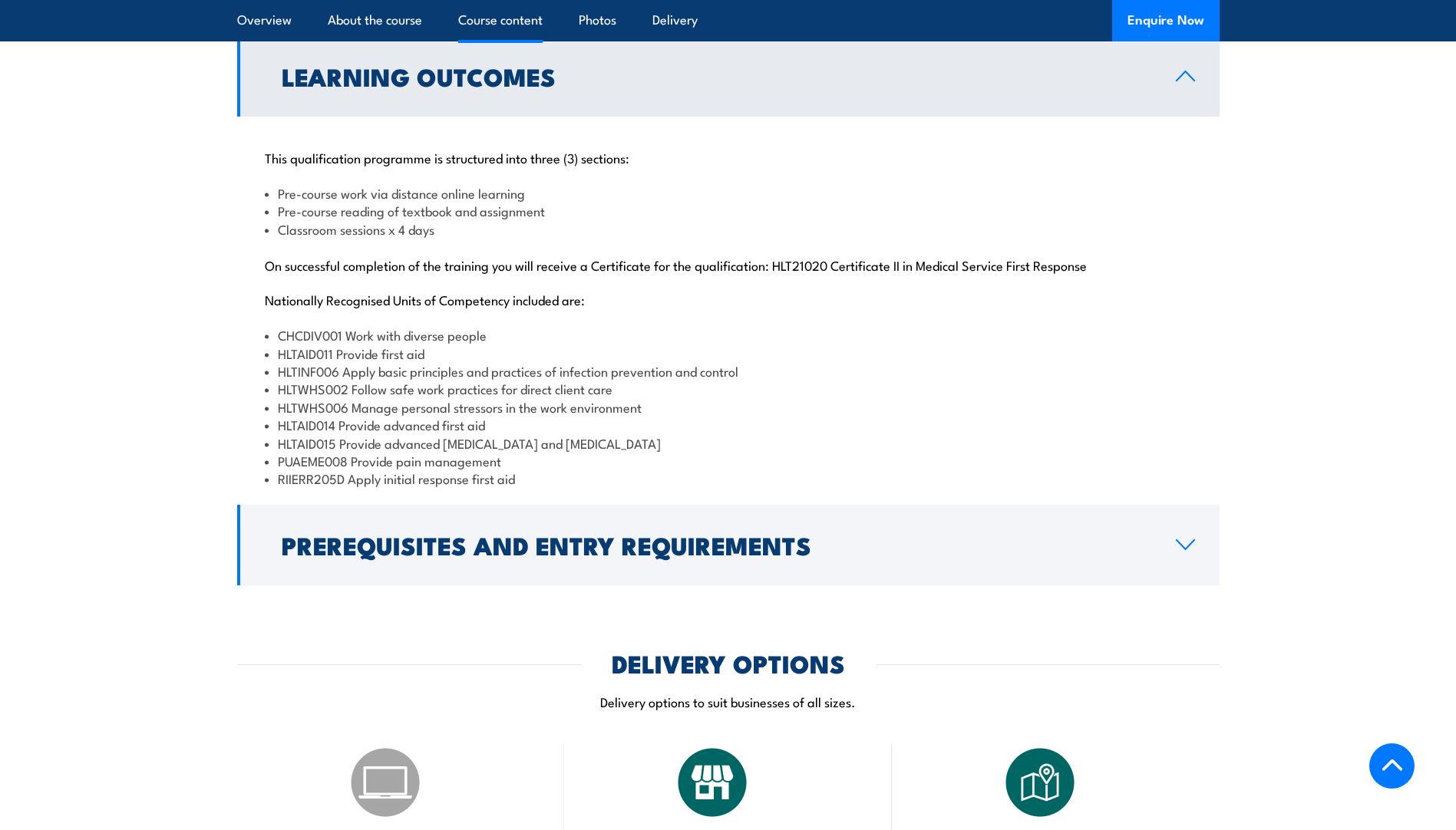
drag, startPoint x: 526, startPoint y: 302, endPoint x: 514, endPoint y: 344, distance: 43.7
click at [514, 307] on p "Nationally Recognised Units of Competency included are:" at bounding box center [728, 300] width 927 height 15
drag, startPoint x: 514, startPoint y: 344, endPoint x: 508, endPoint y: 380, distance: 36.5
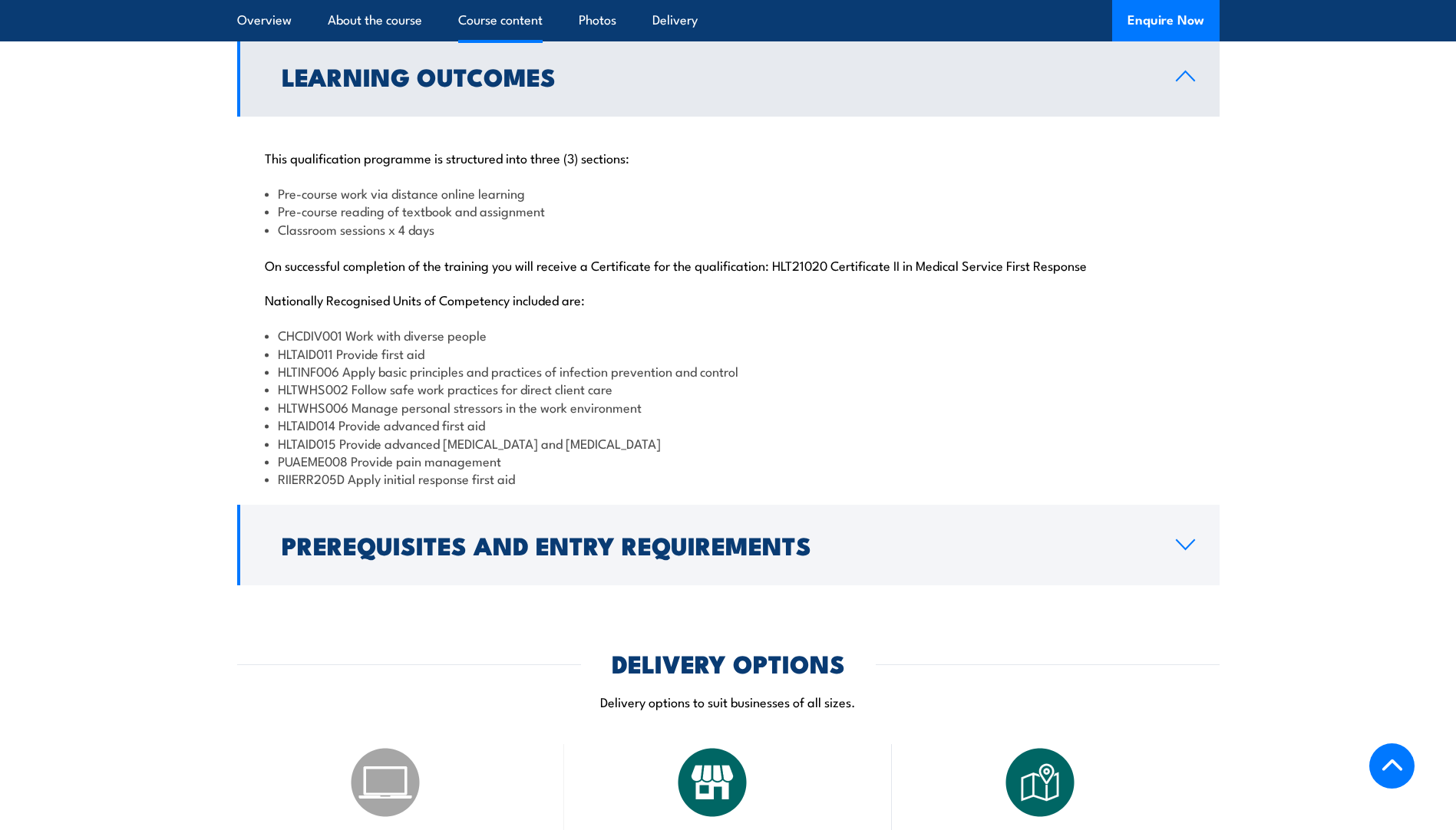
click at [508, 362] on li "HLTAID011 Provide first aid" at bounding box center [728, 353] width 927 height 18
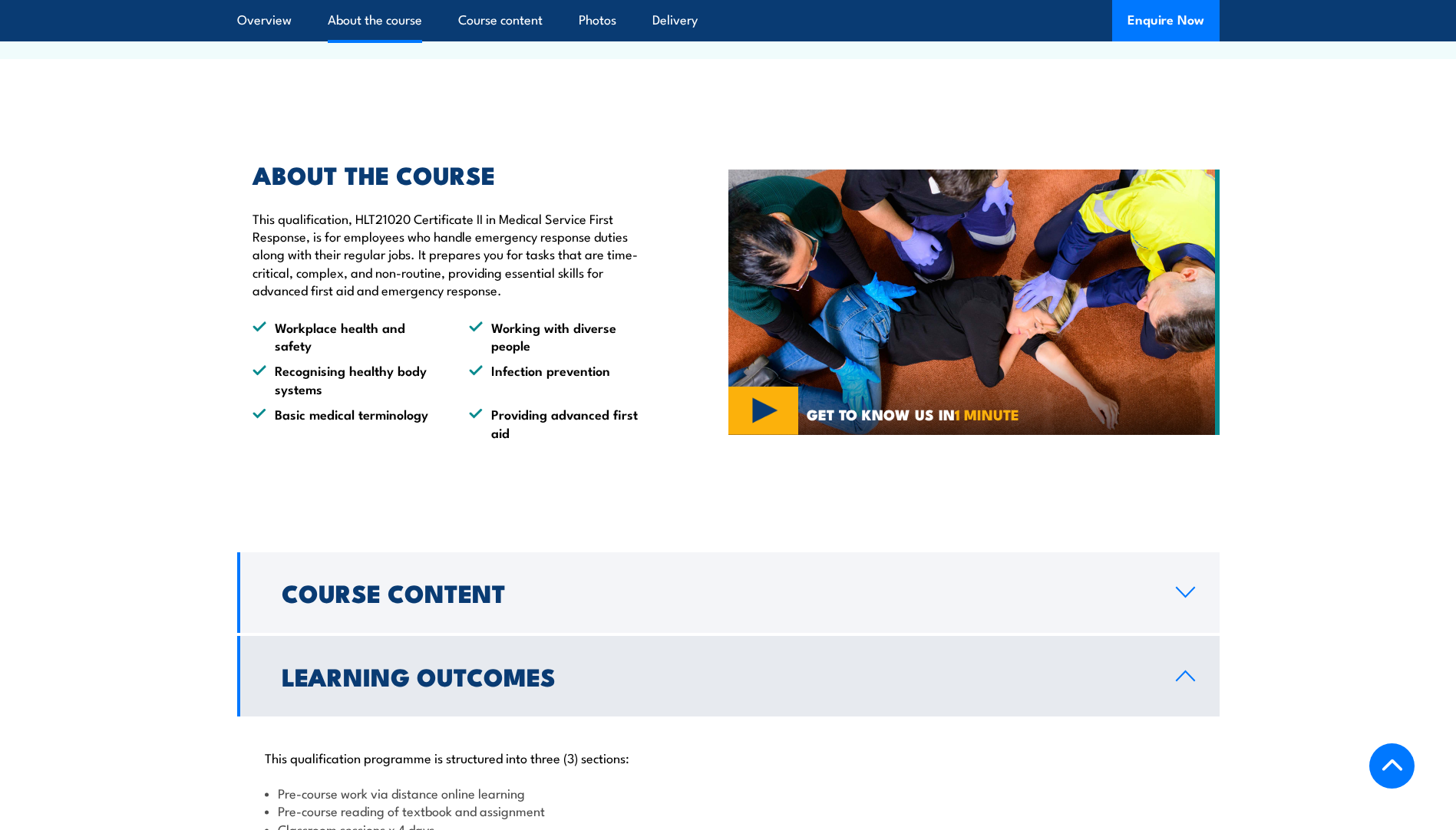
scroll to position [859, 0]
